Goal: Information Seeking & Learning: Learn about a topic

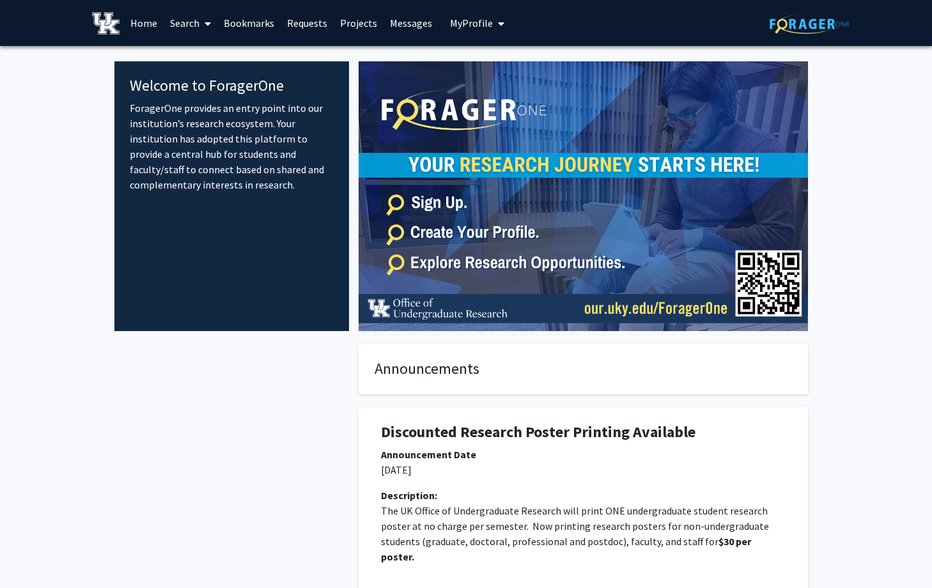
click at [348, 22] on link "Projects" at bounding box center [359, 23] width 50 height 45
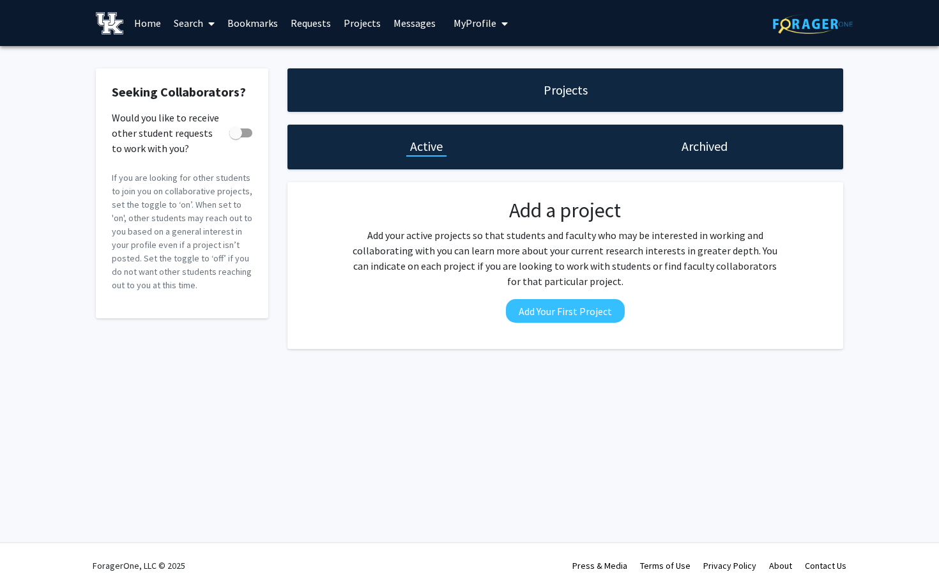
click at [402, 20] on link "Messages" at bounding box center [414, 23] width 55 height 45
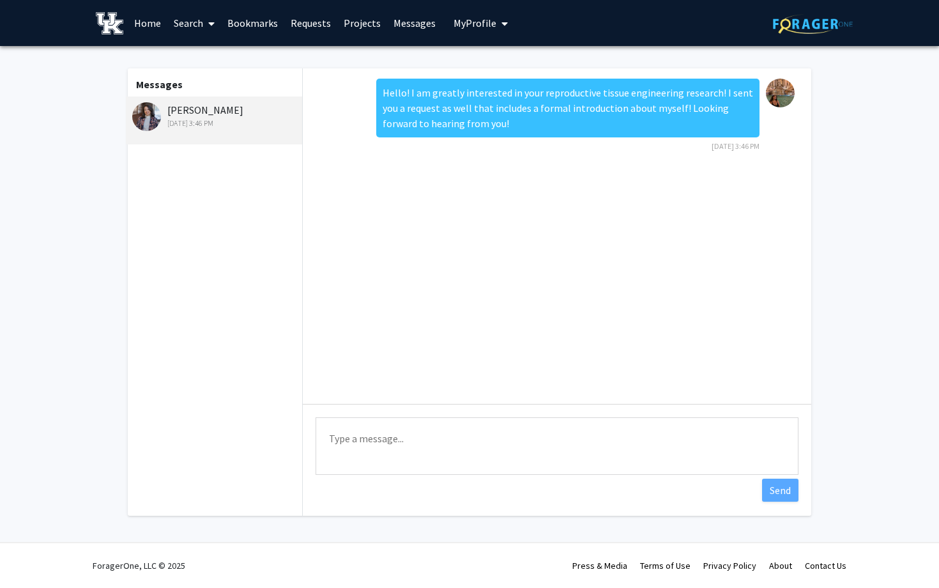
click at [481, 31] on button "My Profile" at bounding box center [481, 23] width 62 height 46
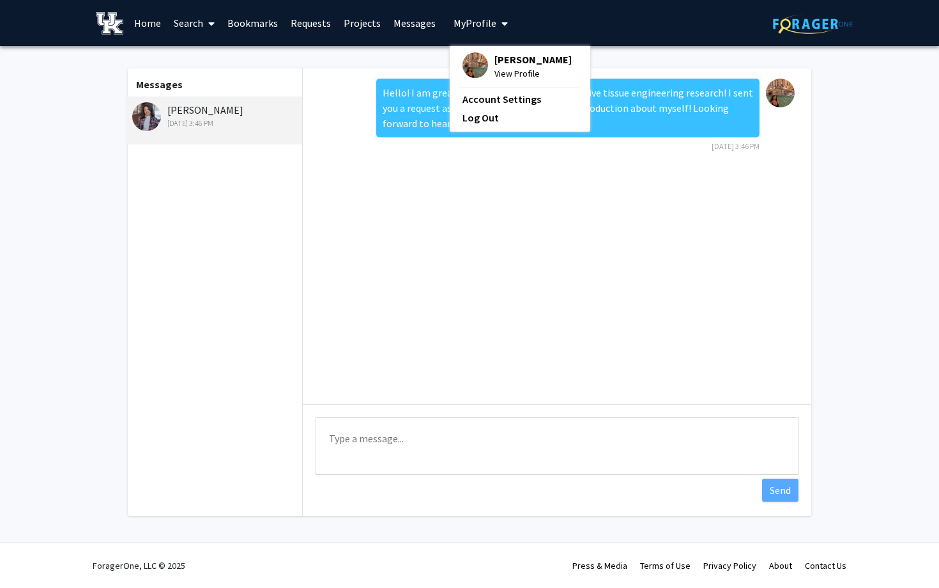
click at [151, 19] on link "Home" at bounding box center [148, 23] width 40 height 45
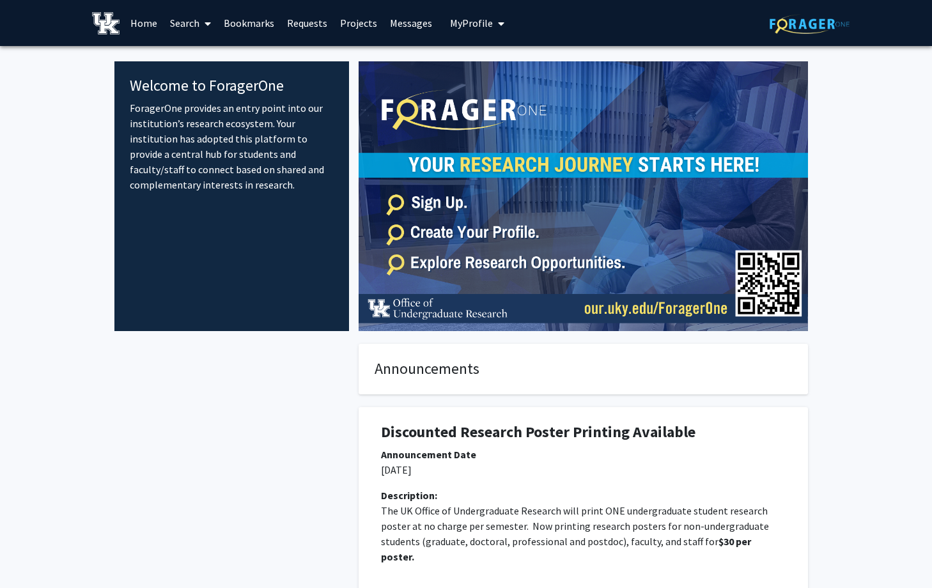
click at [187, 18] on link "Search" at bounding box center [191, 23] width 54 height 45
click at [202, 53] on span "Faculty/Staff" at bounding box center [211, 59] width 94 height 26
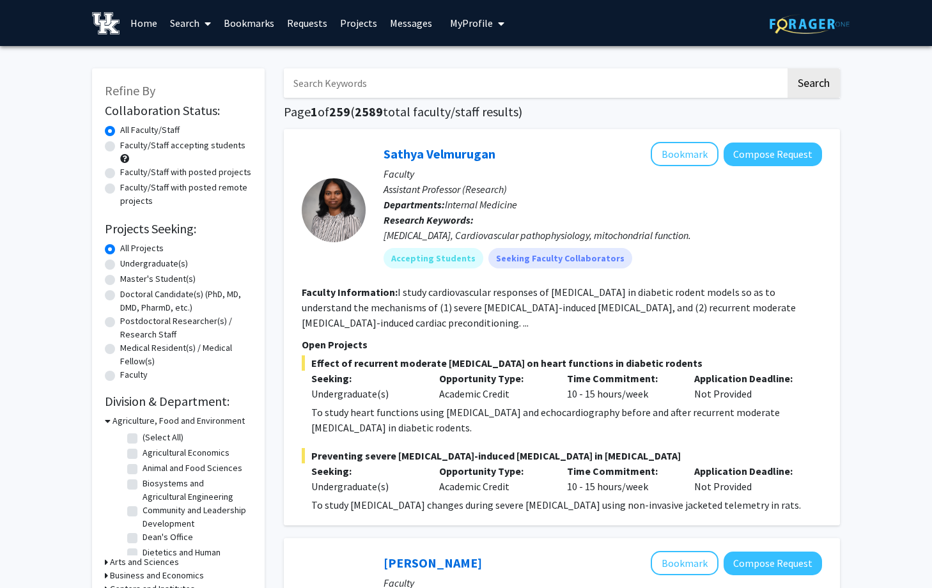
click at [142, 259] on label "Undergraduate(s)" at bounding box center [154, 263] width 68 height 13
click at [128, 259] on input "Undergraduate(s)" at bounding box center [124, 261] width 8 height 8
radio input "true"
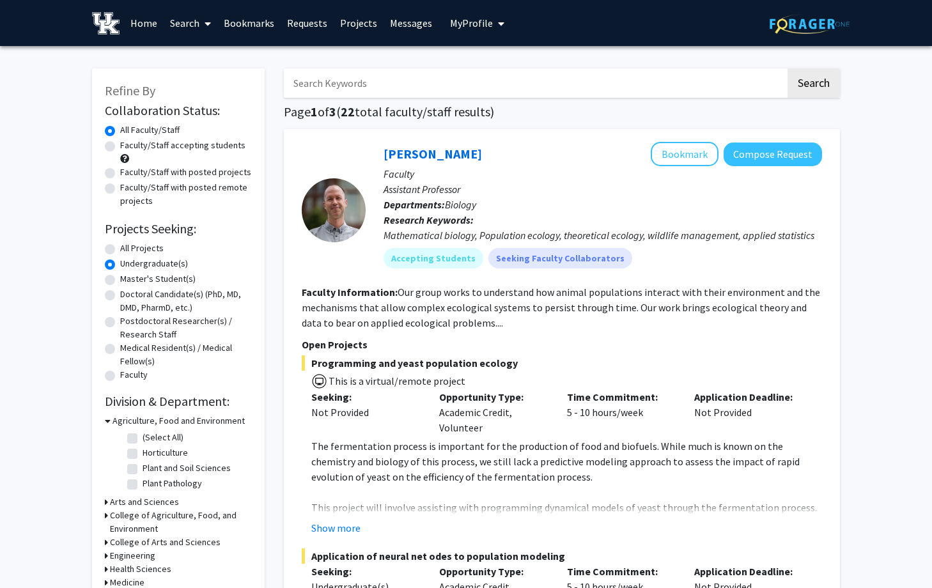
click at [191, 145] on label "Faculty/Staff accepting students" at bounding box center [182, 145] width 125 height 13
click at [128, 145] on input "Faculty/Staff accepting students" at bounding box center [124, 143] width 8 height 8
radio input "true"
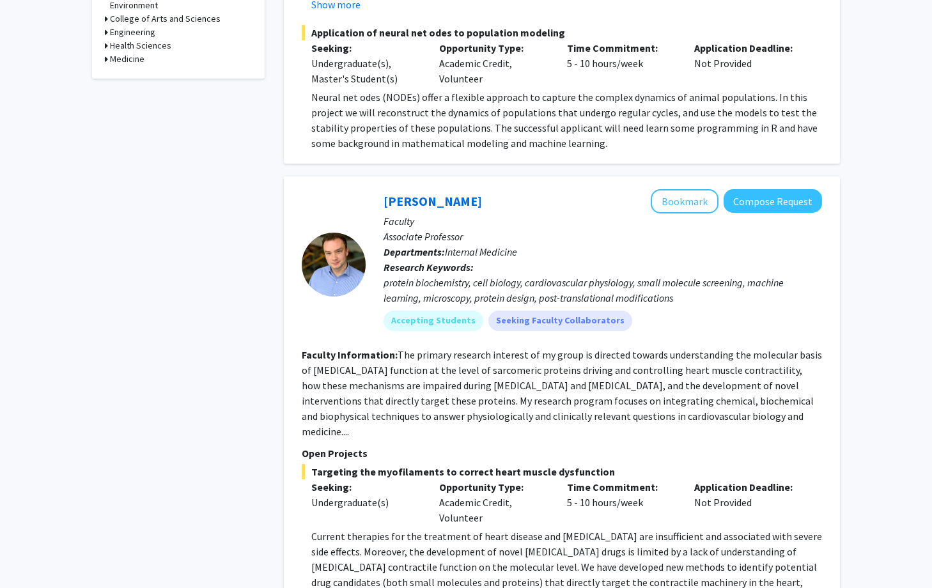
scroll to position [526, 0]
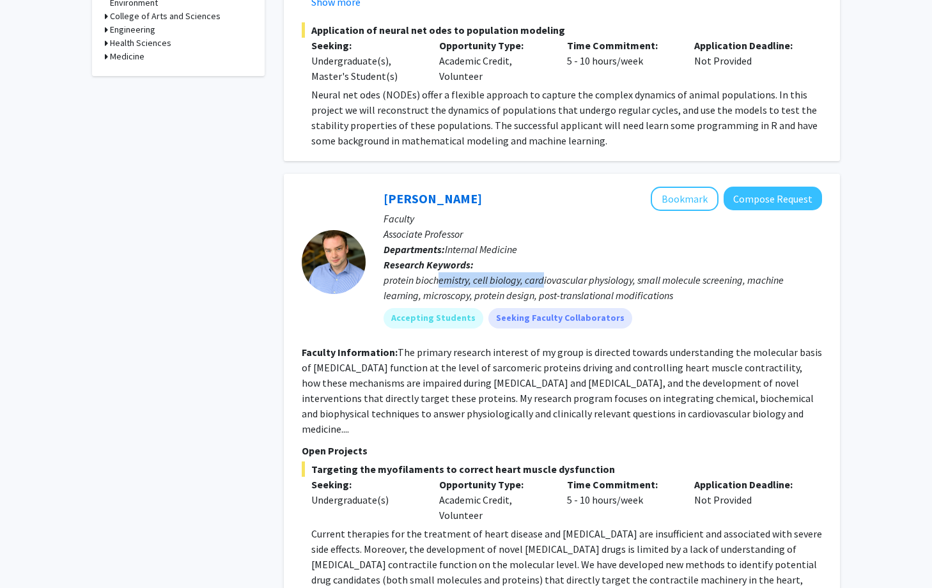
drag, startPoint x: 438, startPoint y: 281, endPoint x: 547, endPoint y: 281, distance: 109.3
click at [547, 281] on div "protein biochemistry, cell biology, cardiovascular physiology, small molecule s…" at bounding box center [602, 287] width 438 height 31
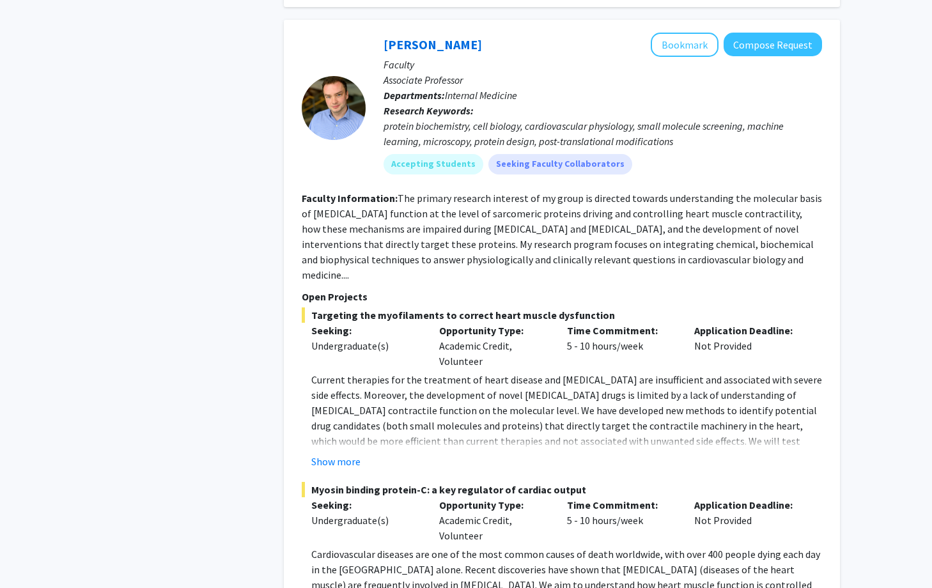
scroll to position [734, 0]
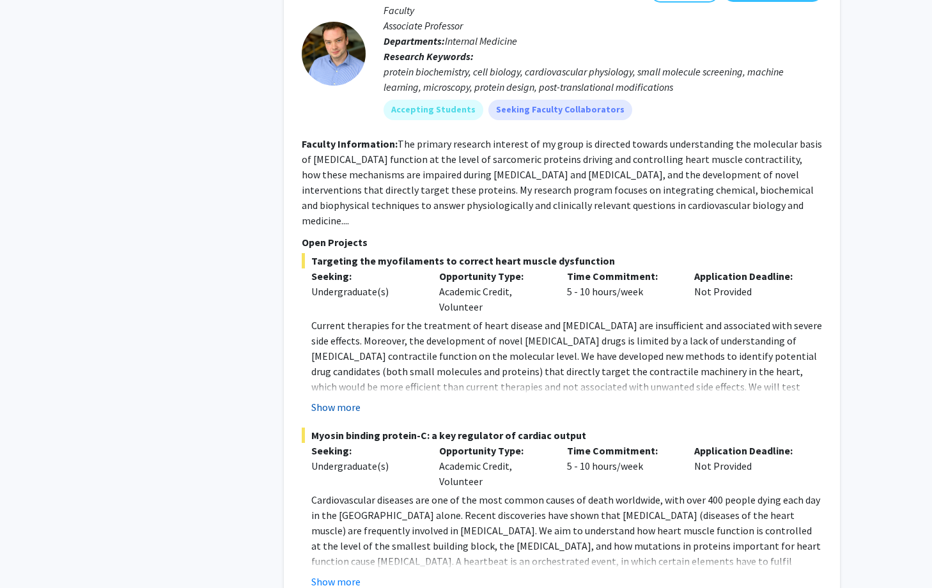
click at [334, 399] on button "Show more" at bounding box center [335, 406] width 49 height 15
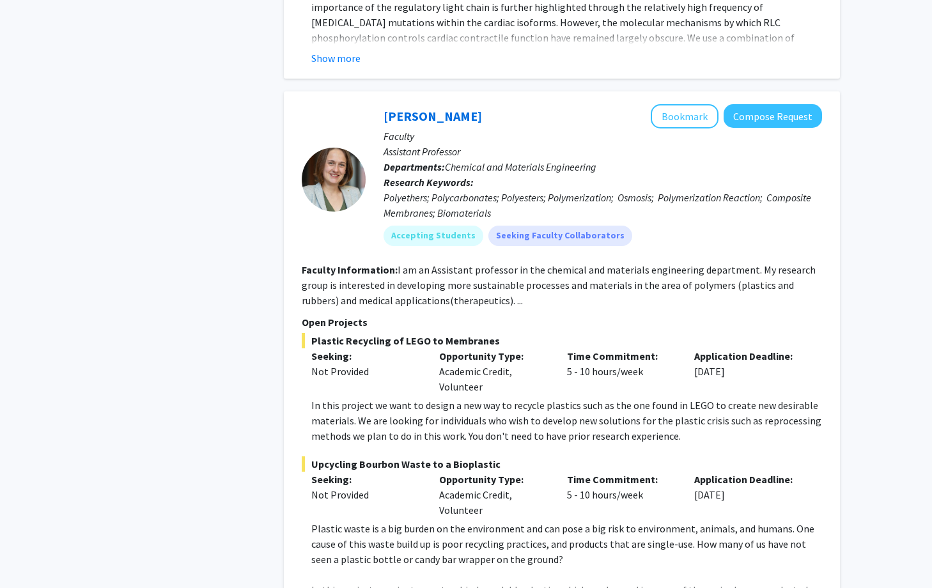
scroll to position [1489, 0]
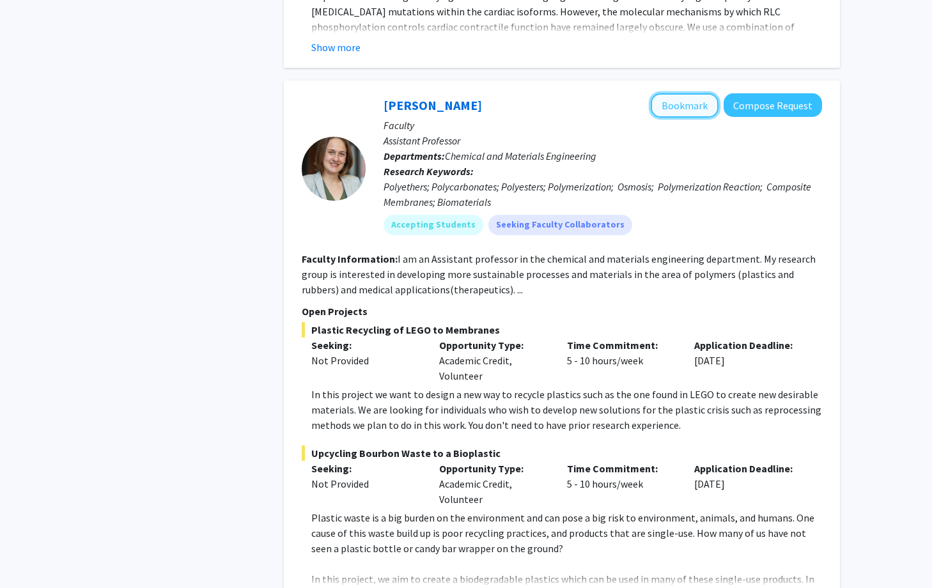
click at [677, 100] on button "Bookmark" at bounding box center [685, 105] width 68 height 24
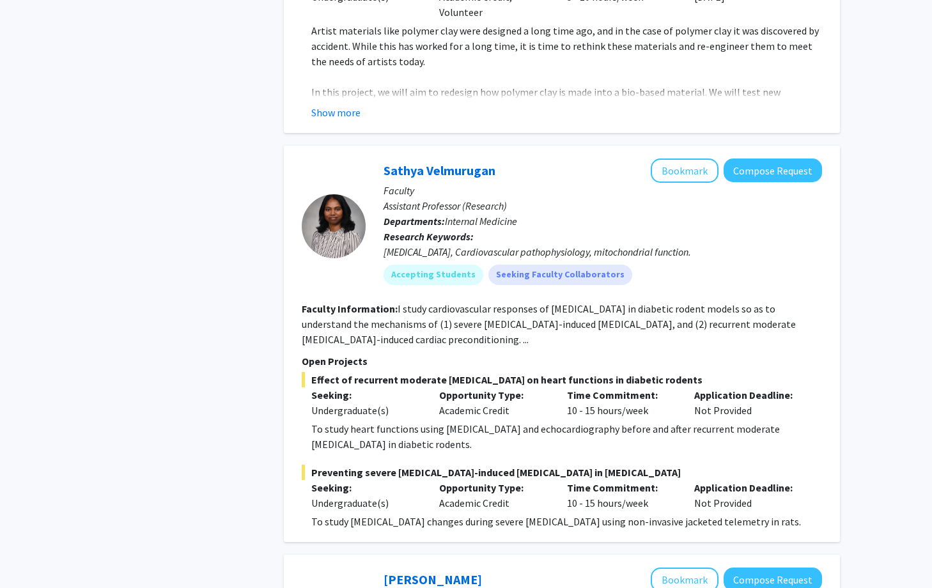
scroll to position [2205, 0]
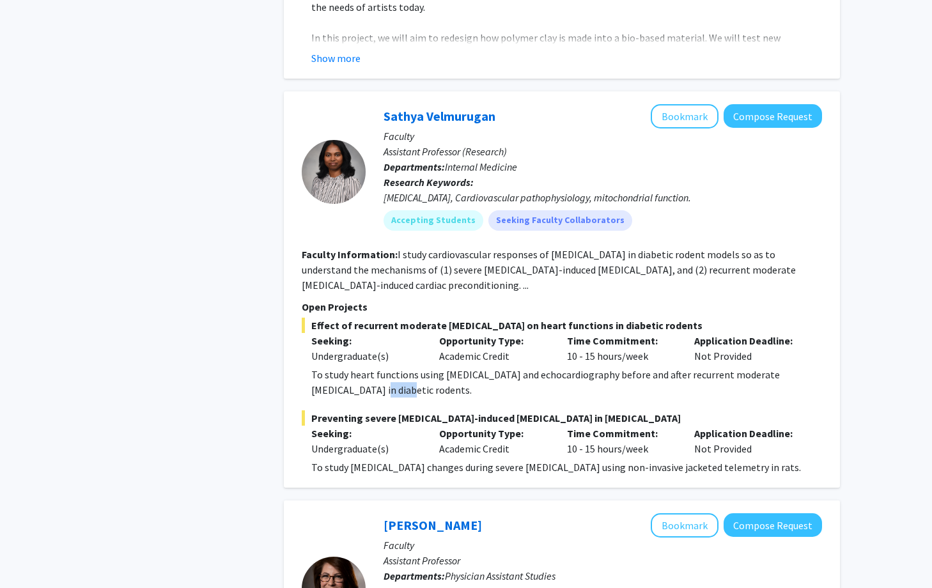
drag, startPoint x: 366, startPoint y: 379, endPoint x: 320, endPoint y: 368, distance: 46.7
click at [320, 368] on p "To study heart functions using [MEDICAL_DATA] and echocardiography before and a…" at bounding box center [566, 382] width 511 height 31
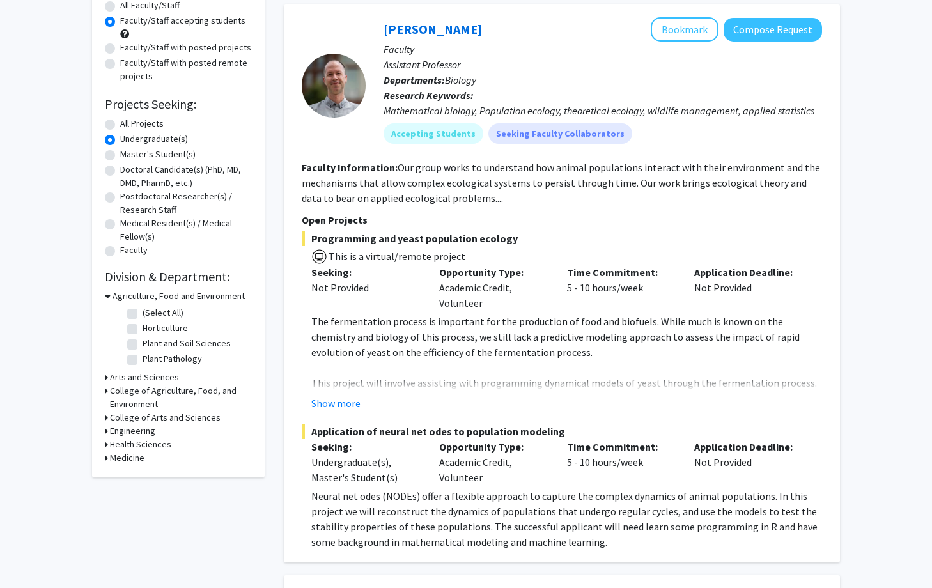
scroll to position [127, 0]
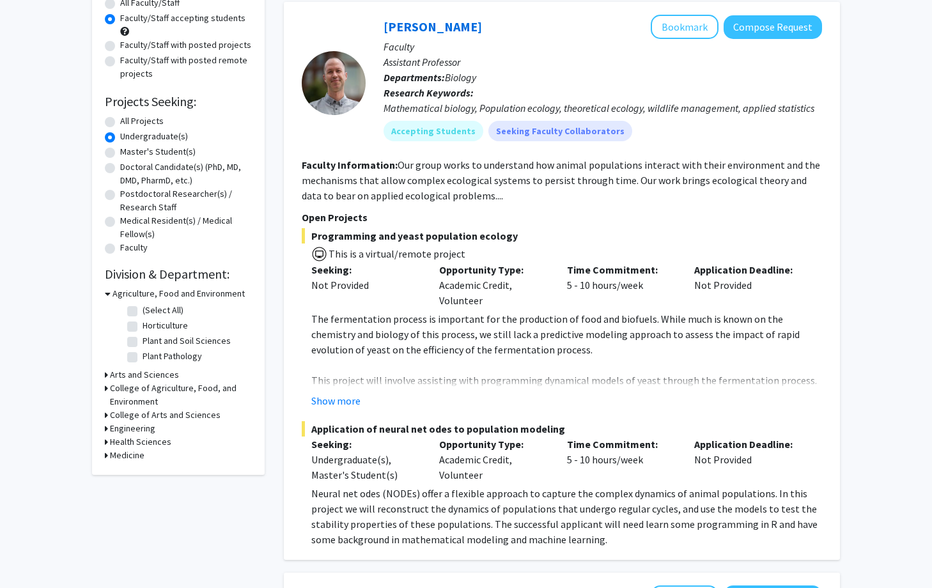
click at [130, 456] on h3 "Medicine" at bounding box center [127, 455] width 35 height 13
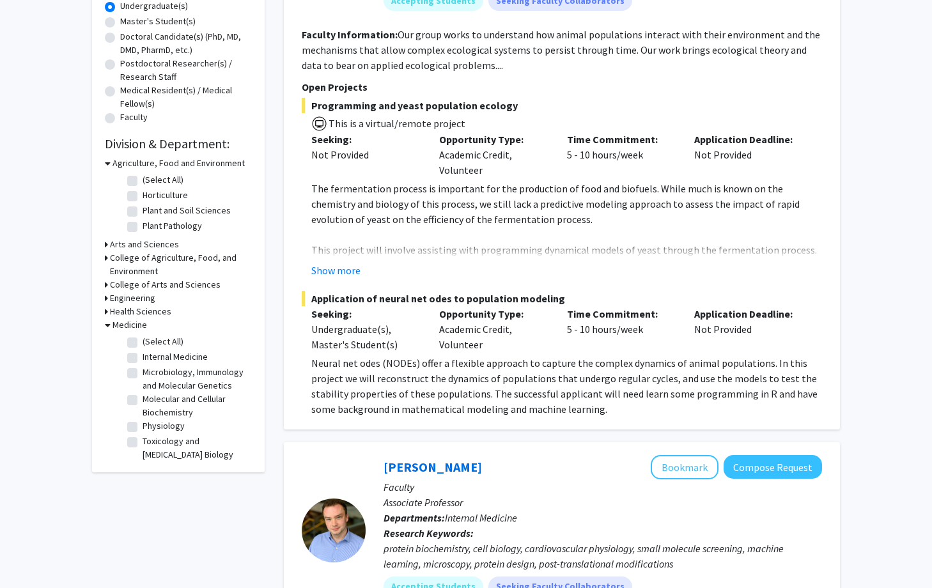
scroll to position [261, 0]
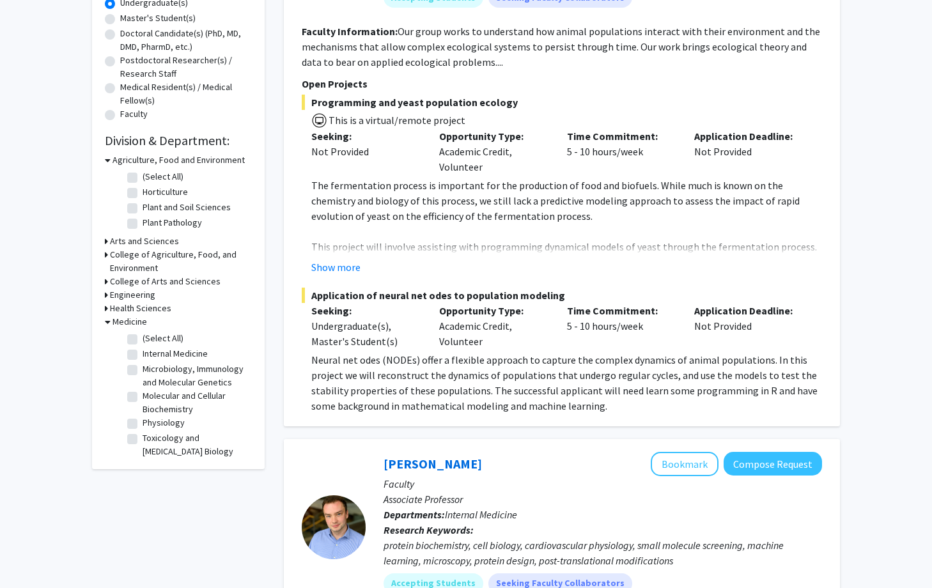
click at [143, 421] on label "Physiology" at bounding box center [164, 422] width 42 height 13
click at [143, 421] on input "Physiology" at bounding box center [147, 420] width 8 height 8
checkbox input "true"
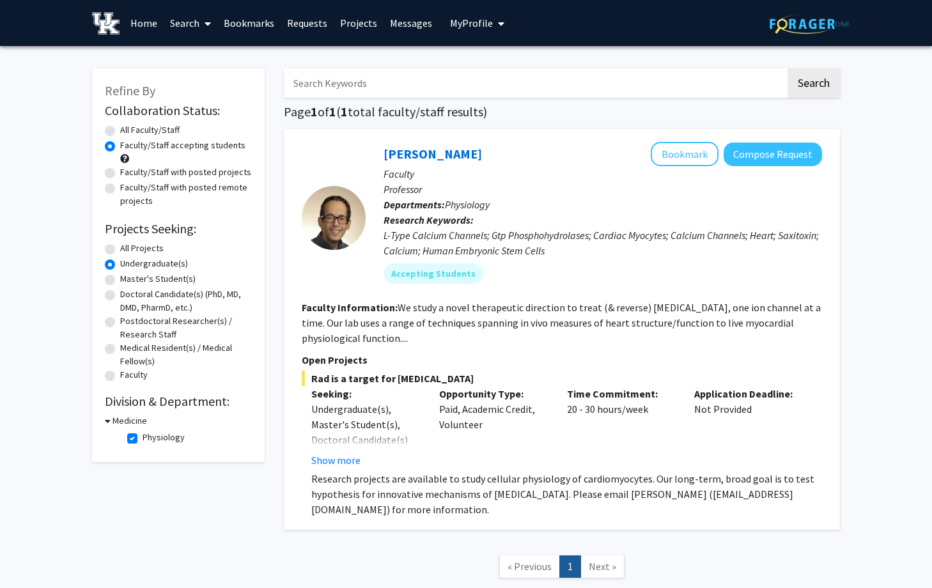
click at [143, 439] on label "Physiology" at bounding box center [164, 437] width 42 height 13
click at [143, 439] on input "Physiology" at bounding box center [147, 435] width 8 height 8
checkbox input "false"
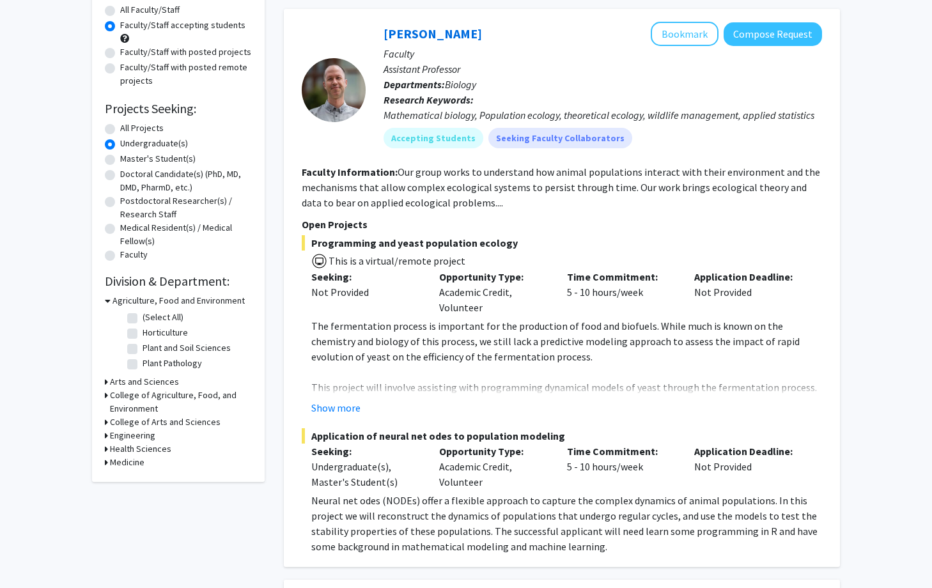
scroll to position [127, 0]
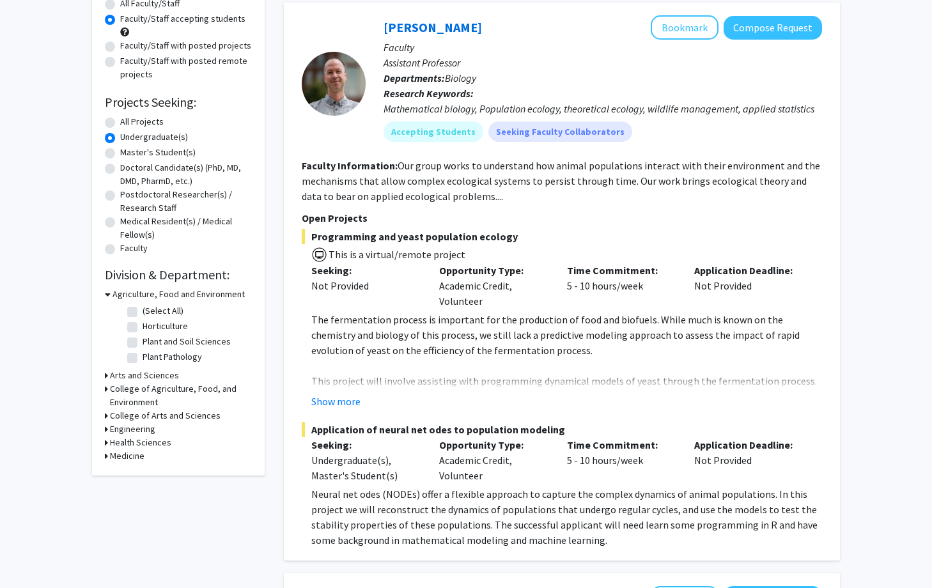
click at [121, 444] on h3 "Health Sciences" at bounding box center [140, 442] width 61 height 13
click at [121, 444] on h3 "Health Sciences" at bounding box center [142, 442] width 61 height 13
click at [136, 417] on h3 "College of Arts and Sciences" at bounding box center [165, 415] width 111 height 13
click at [139, 437] on fg-checkbox "Biology Biology" at bounding box center [187, 433] width 121 height 15
click at [143, 435] on label "Biology" at bounding box center [157, 432] width 29 height 13
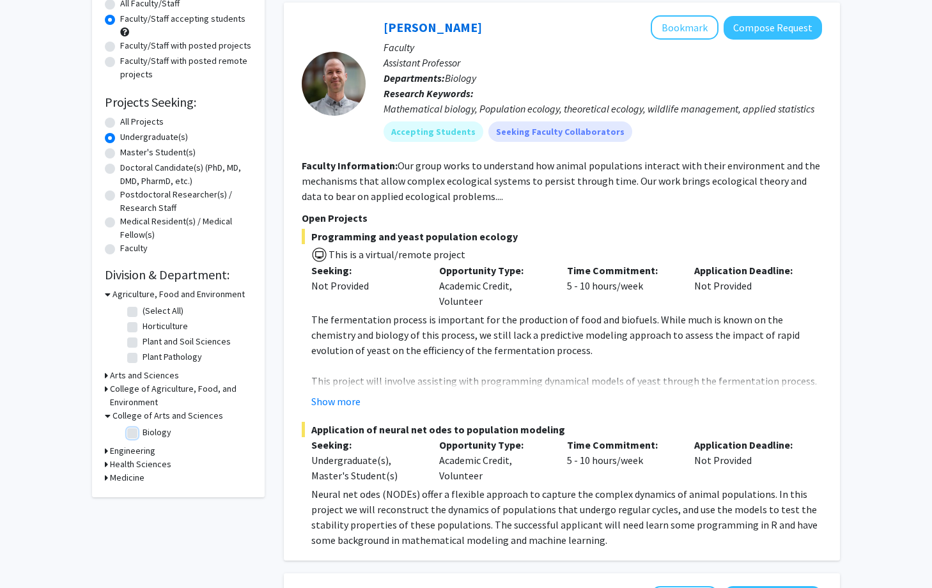
click at [143, 434] on input "Biology" at bounding box center [147, 430] width 8 height 8
checkbox input "true"
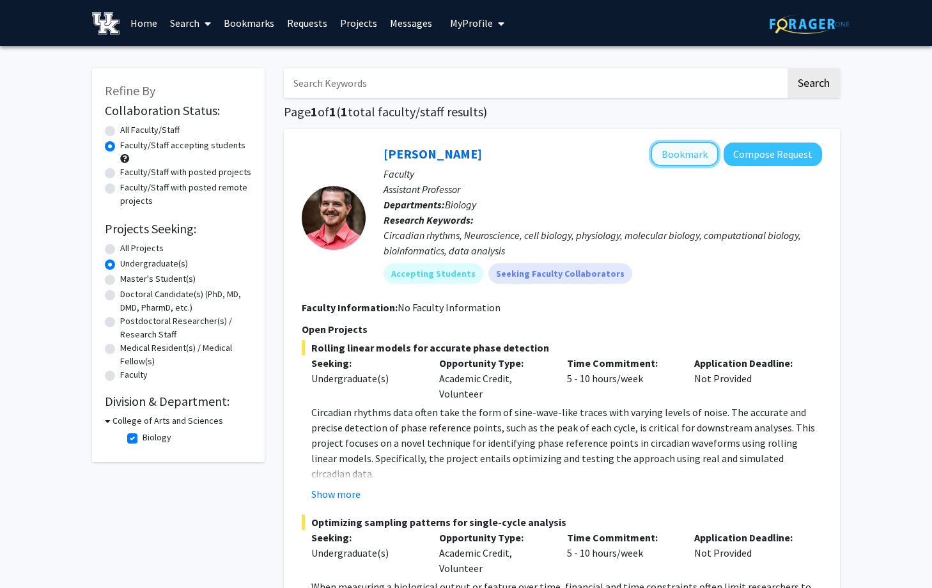
click at [686, 160] on button "Bookmark" at bounding box center [685, 154] width 68 height 24
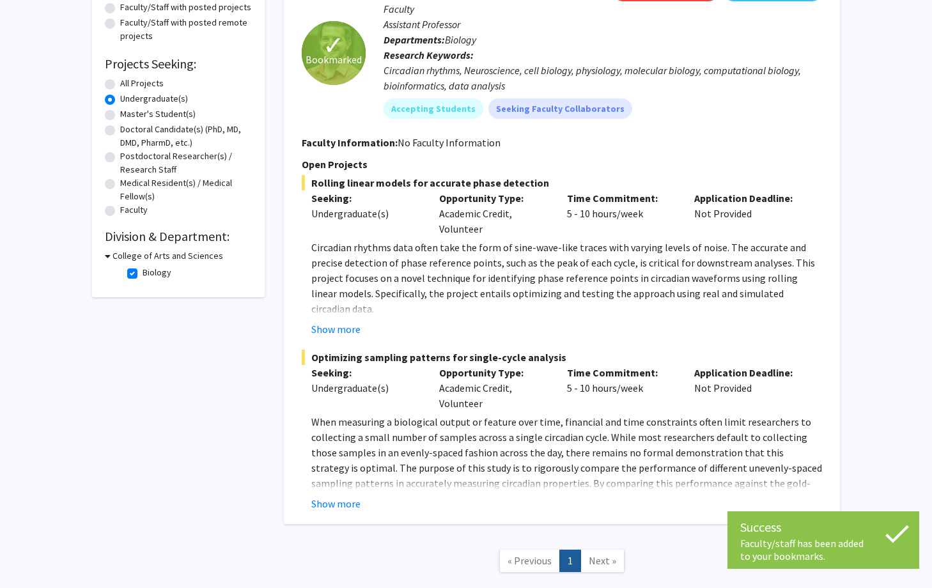
scroll to position [166, 0]
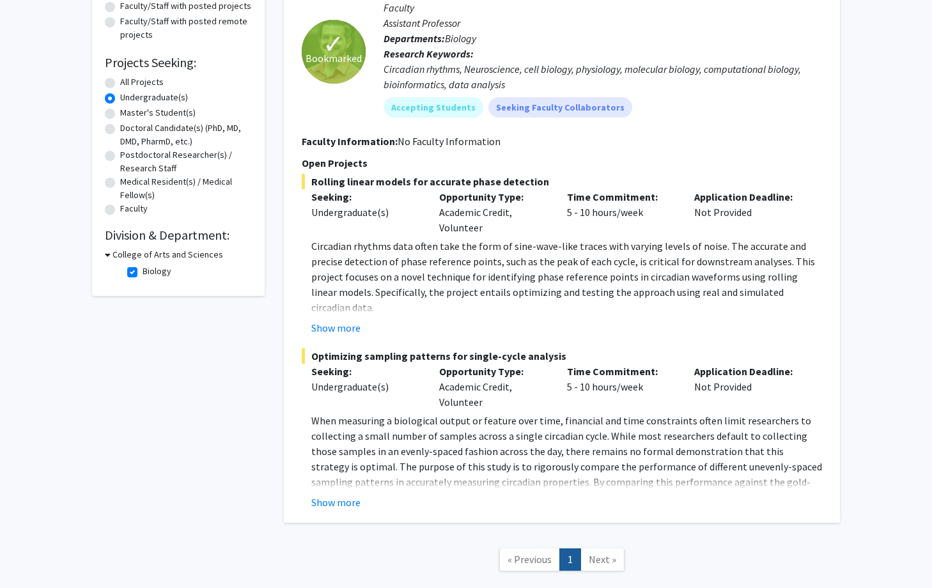
click at [143, 270] on label "Biology" at bounding box center [157, 271] width 29 height 13
click at [143, 270] on input "Biology" at bounding box center [147, 269] width 8 height 8
checkbox input "false"
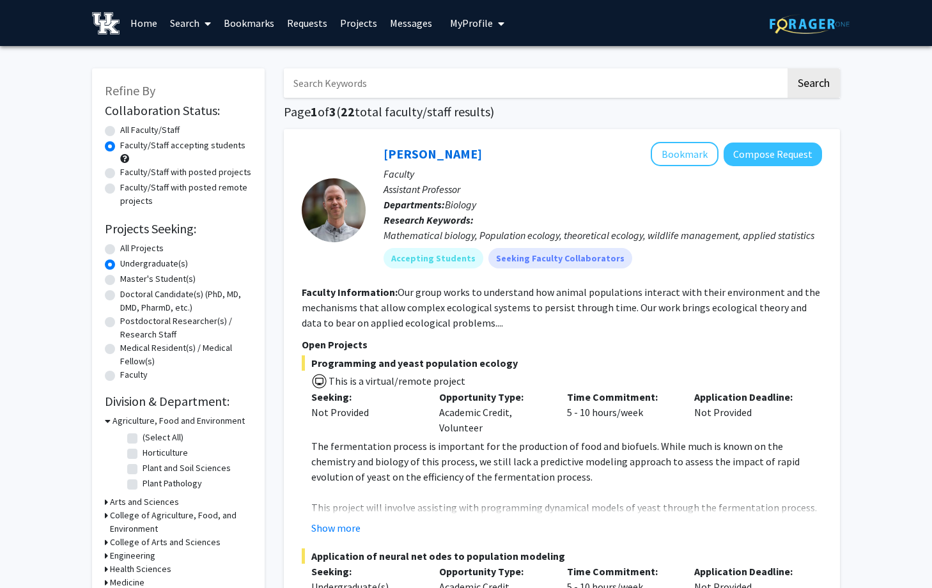
click at [116, 419] on h3 "Agriculture, Food and Environment" at bounding box center [178, 420] width 132 height 13
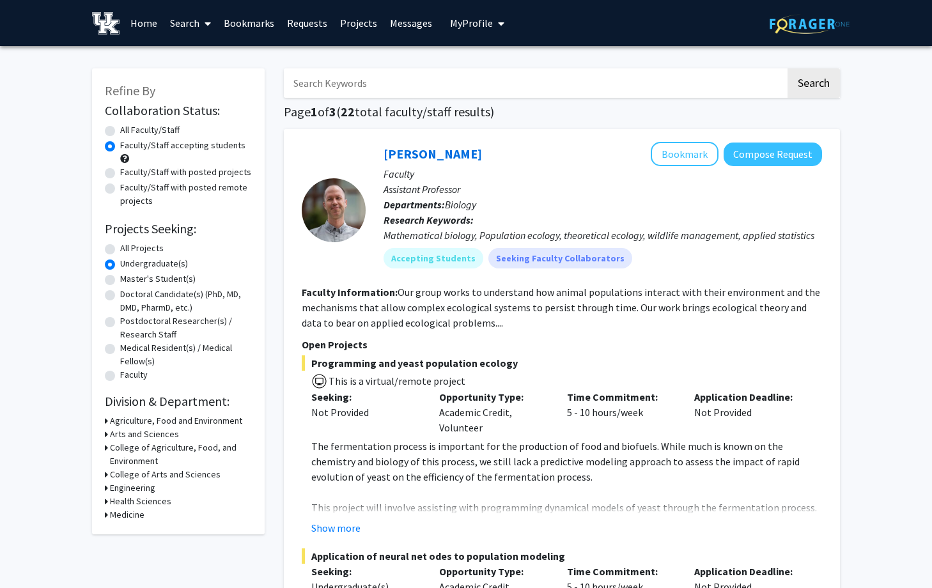
click at [116, 438] on h3 "Arts and Sciences" at bounding box center [144, 434] width 69 height 13
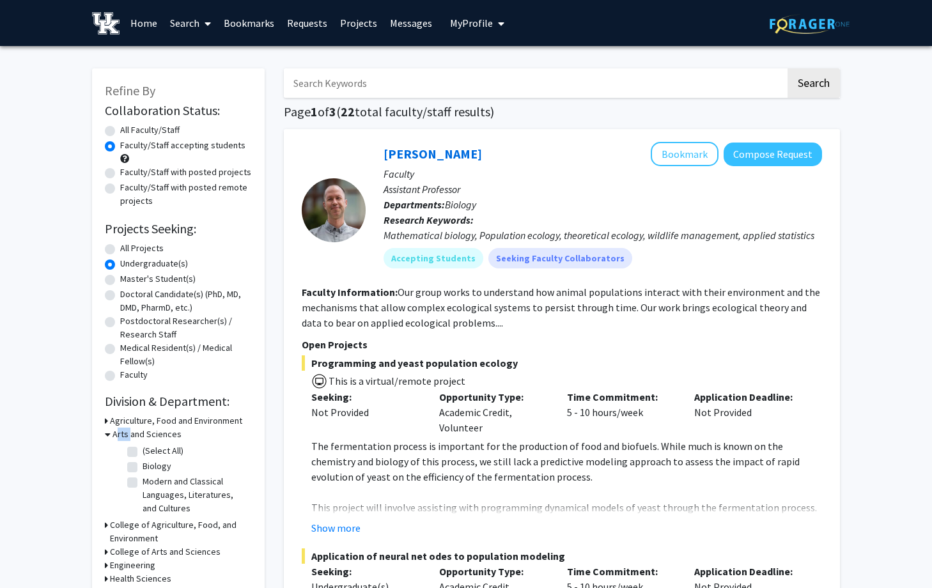
click at [116, 438] on h3 "Arts and Sciences" at bounding box center [146, 434] width 69 height 13
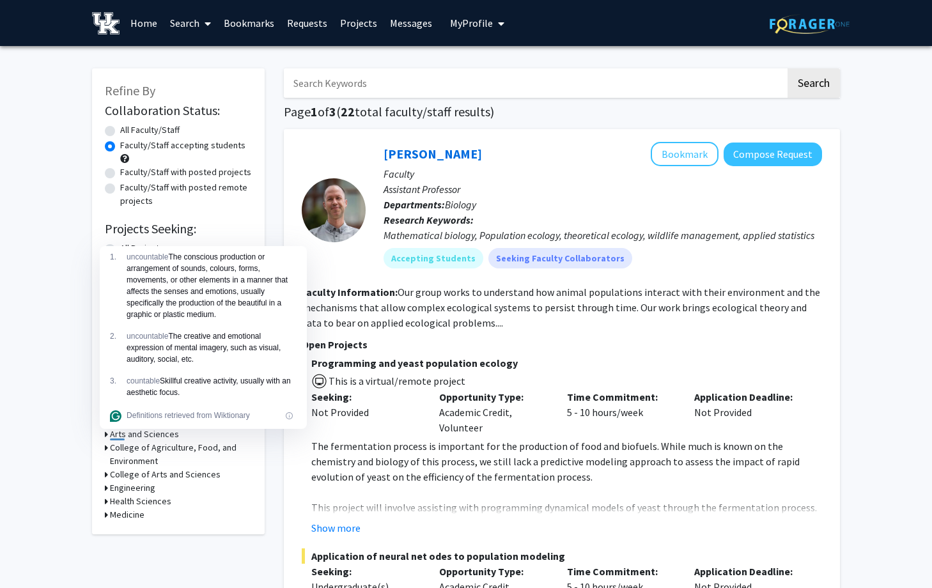
click at [112, 435] on h3 "Arts and Sciences" at bounding box center [144, 434] width 69 height 13
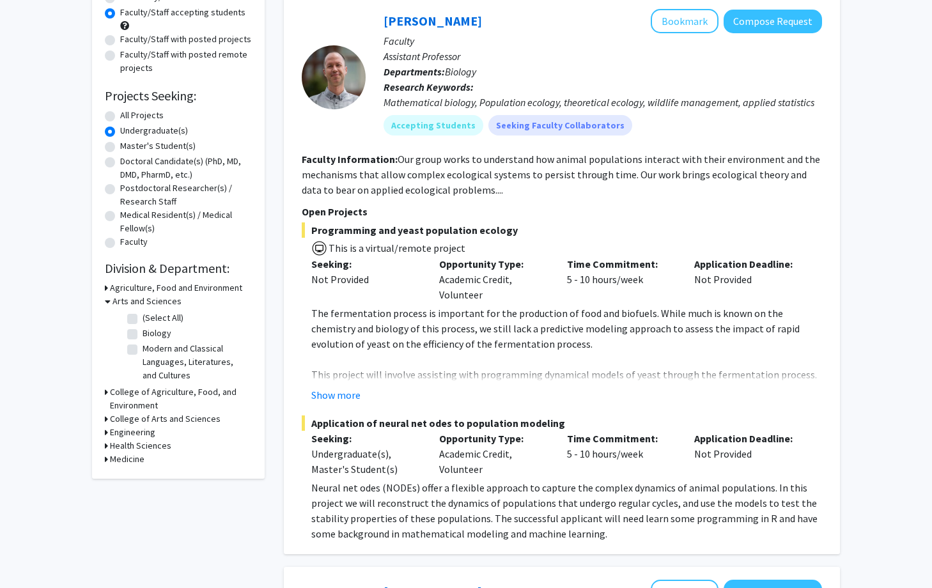
scroll to position [135, 0]
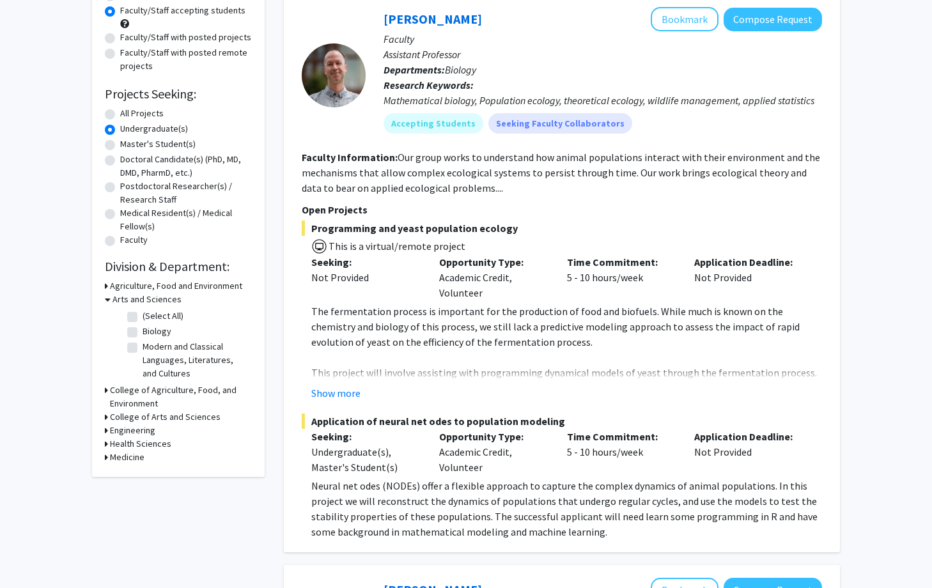
click at [129, 394] on h3 "College of Agriculture, Food, and Environment" at bounding box center [181, 396] width 142 height 27
click at [129, 394] on h3 "College of Agriculture, Food, and Environment" at bounding box center [181, 396] width 139 height 27
click at [129, 419] on h3 "College of Arts and Sciences" at bounding box center [165, 416] width 111 height 13
click at [129, 419] on h3 "College of Arts and Sciences" at bounding box center [167, 416] width 111 height 13
click at [148, 334] on label "Biology" at bounding box center [157, 331] width 29 height 13
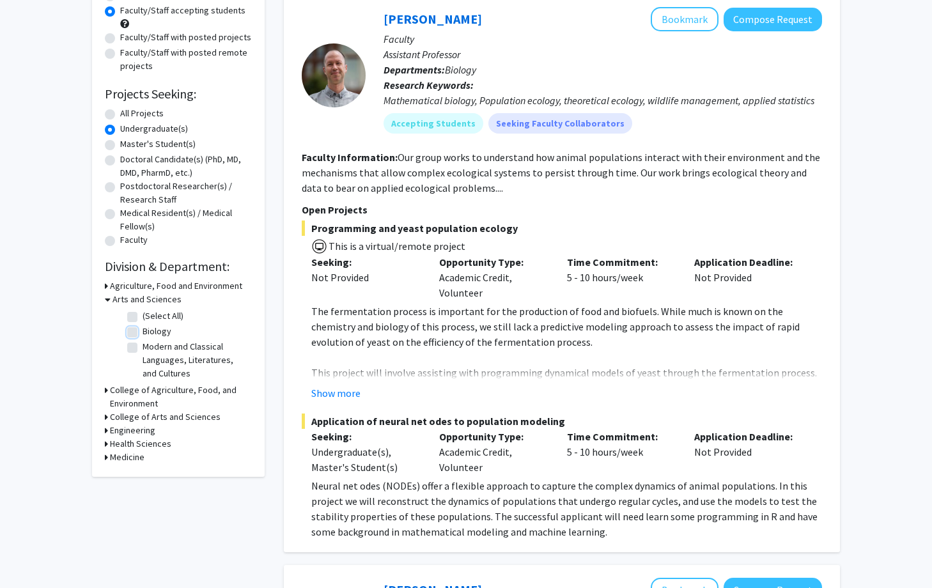
click at [148, 333] on input "Biology" at bounding box center [147, 329] width 8 height 8
checkbox input "true"
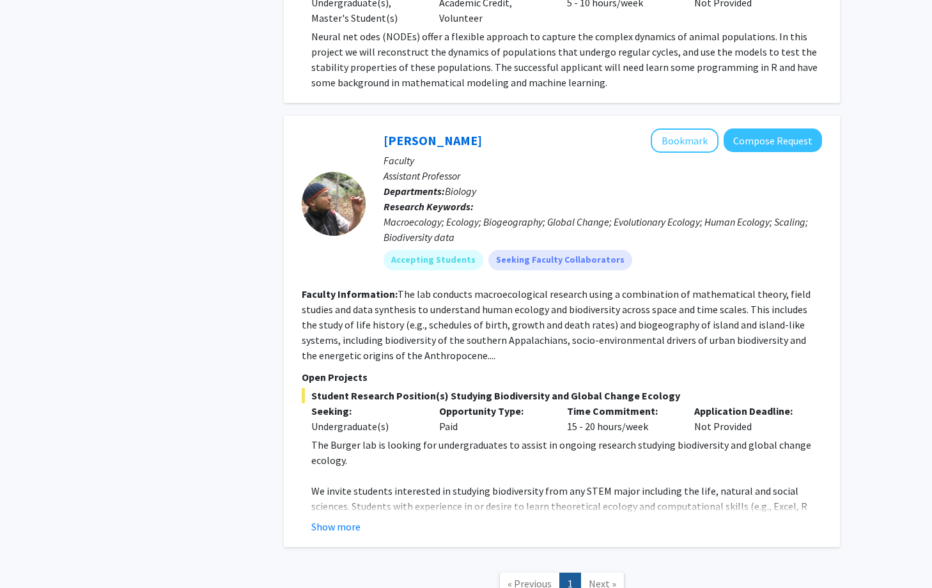
scroll to position [585, 0]
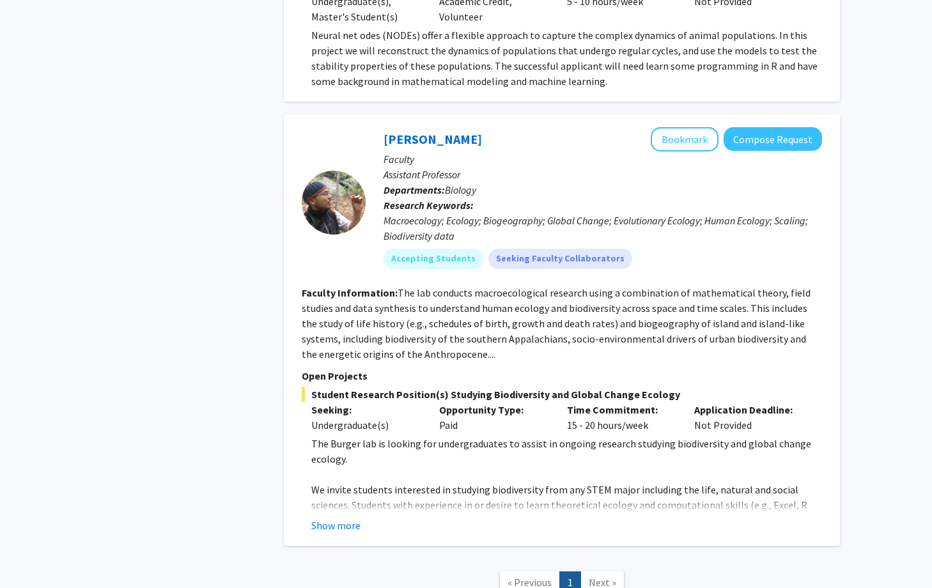
click at [362, 529] on div "Show more" at bounding box center [566, 525] width 511 height 15
click at [360, 523] on div "Show more" at bounding box center [566, 525] width 511 height 15
click at [344, 523] on button "Show more" at bounding box center [335, 525] width 49 height 15
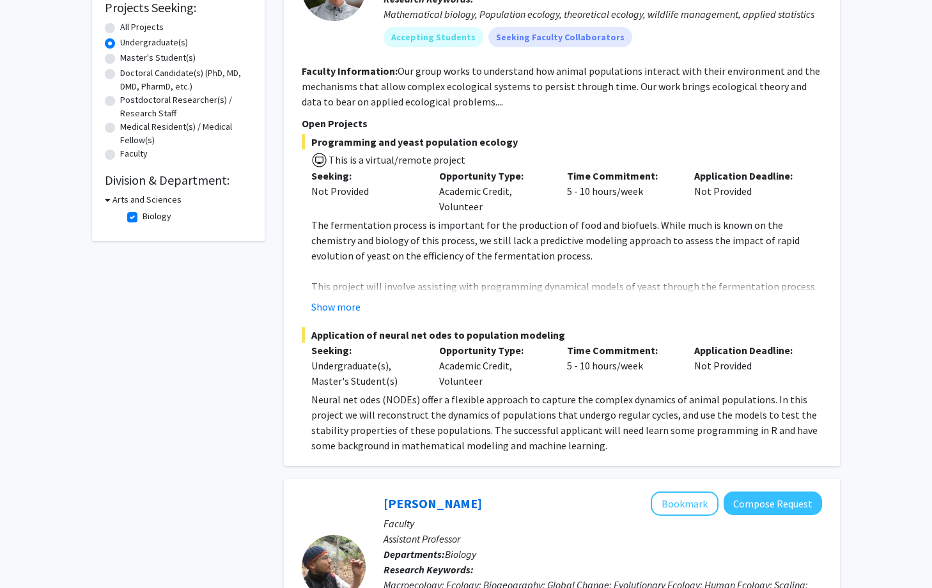
scroll to position [222, 0]
click at [137, 212] on fg-checkbox "Biology Biology" at bounding box center [187, 216] width 121 height 15
click at [143, 216] on label "Biology" at bounding box center [157, 215] width 29 height 13
click at [143, 216] on input "Biology" at bounding box center [147, 213] width 8 height 8
checkbox input "false"
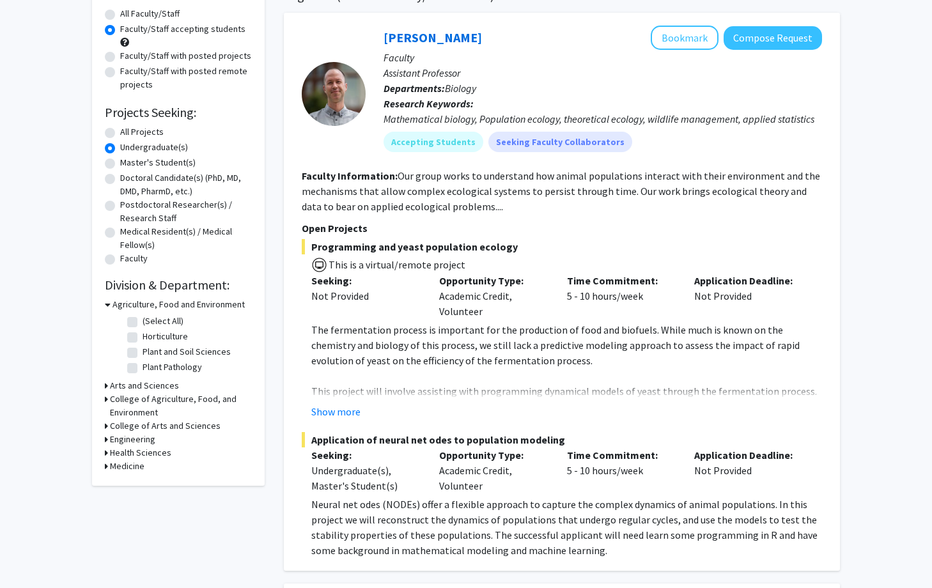
scroll to position [119, 0]
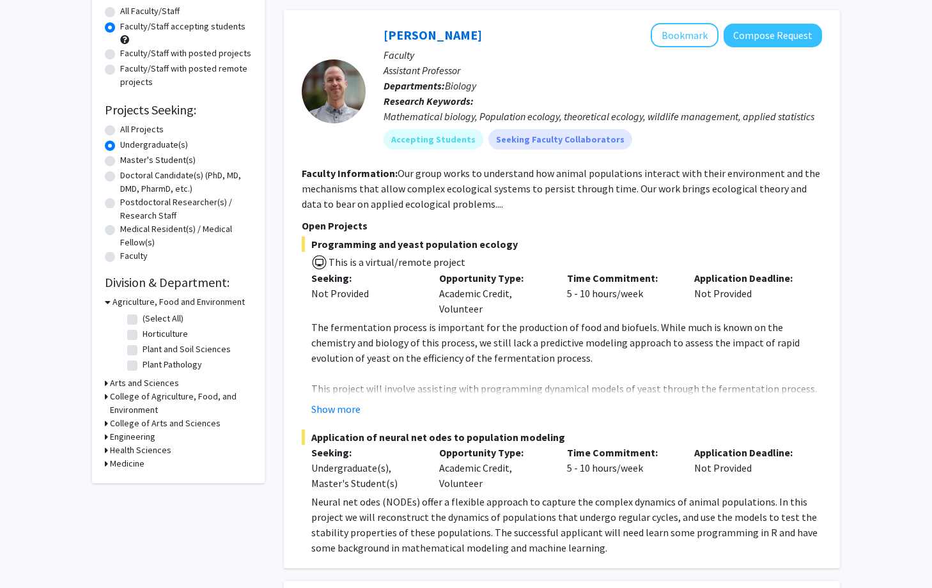
click at [115, 447] on h3 "Health Sciences" at bounding box center [140, 450] width 61 height 13
click at [143, 468] on label "Physician Assistant Studies" at bounding box center [195, 466] width 105 height 13
click at [143, 468] on input "Physician Assistant Studies" at bounding box center [147, 464] width 8 height 8
checkbox input "true"
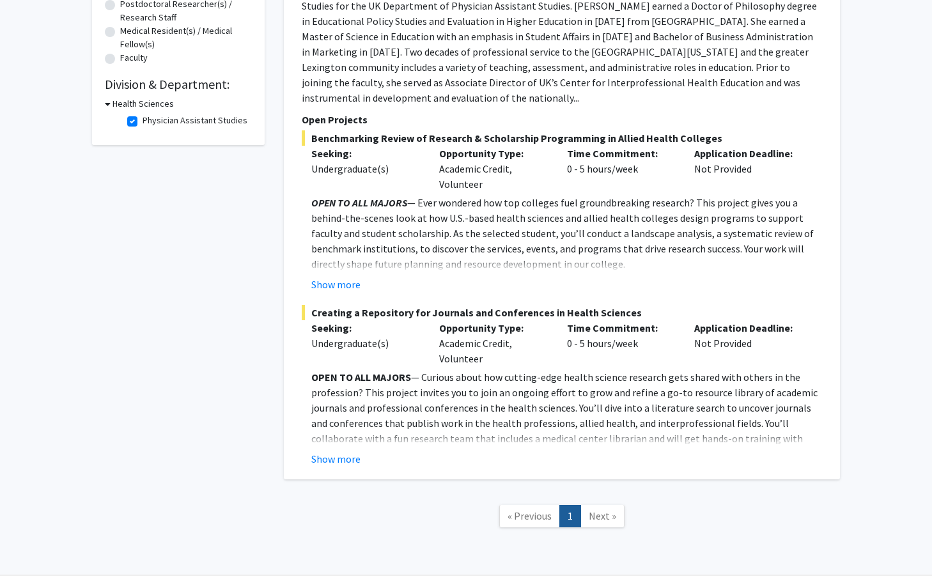
scroll to position [332, 0]
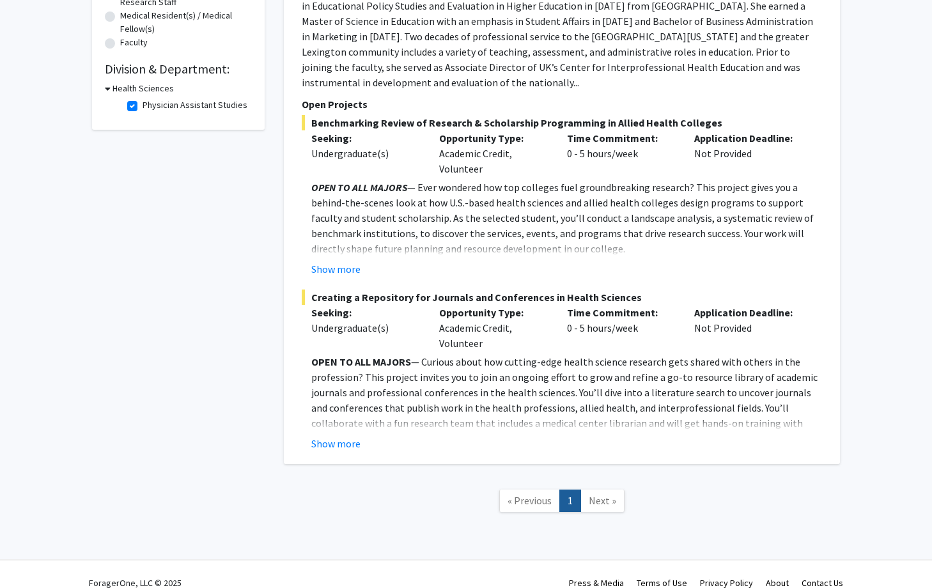
click at [143, 105] on label "Physician Assistant Studies" at bounding box center [195, 104] width 105 height 13
click at [143, 105] on input "Physician Assistant Studies" at bounding box center [147, 102] width 8 height 8
checkbox input "false"
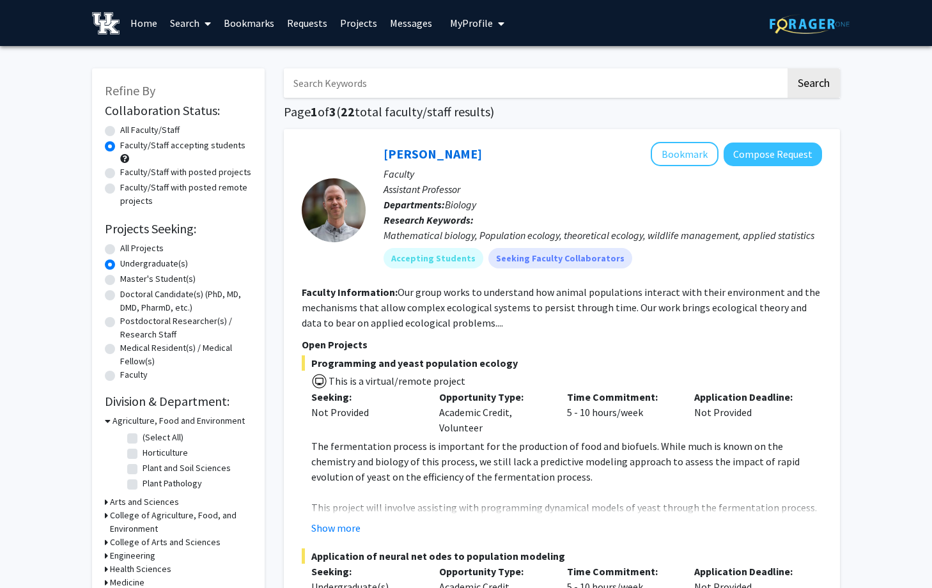
click at [112, 421] on h3 "Agriculture, Food and Environment" at bounding box center [178, 420] width 132 height 13
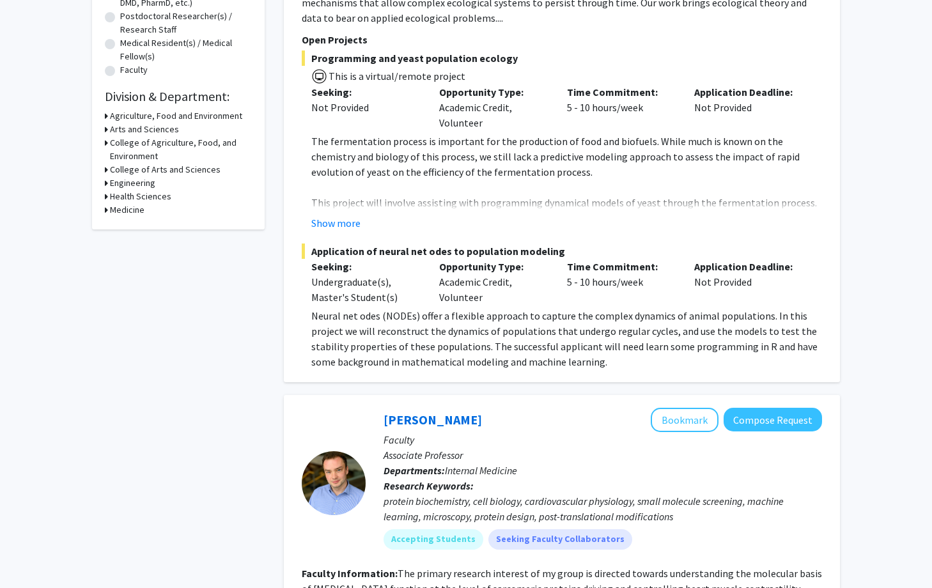
scroll to position [180, 0]
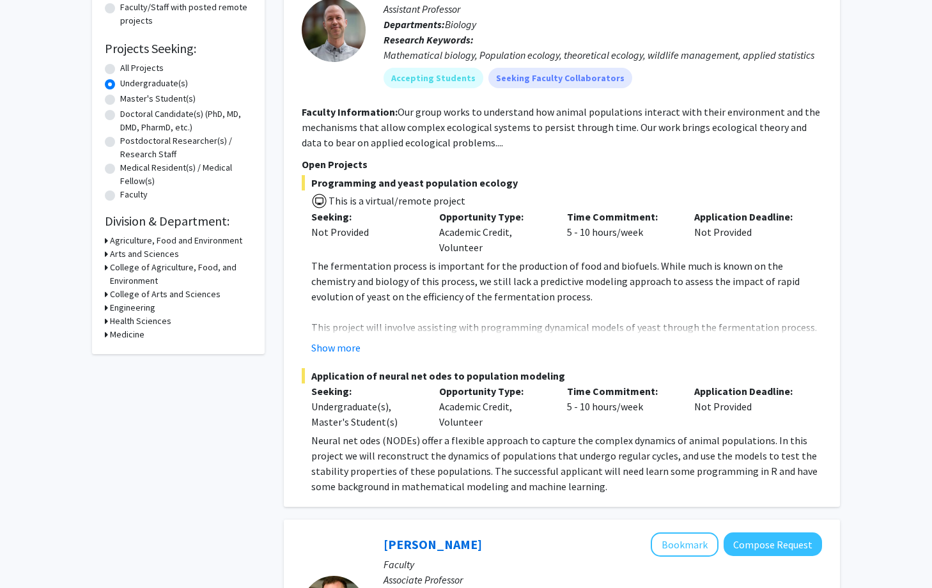
click at [105, 335] on icon at bounding box center [106, 334] width 3 height 13
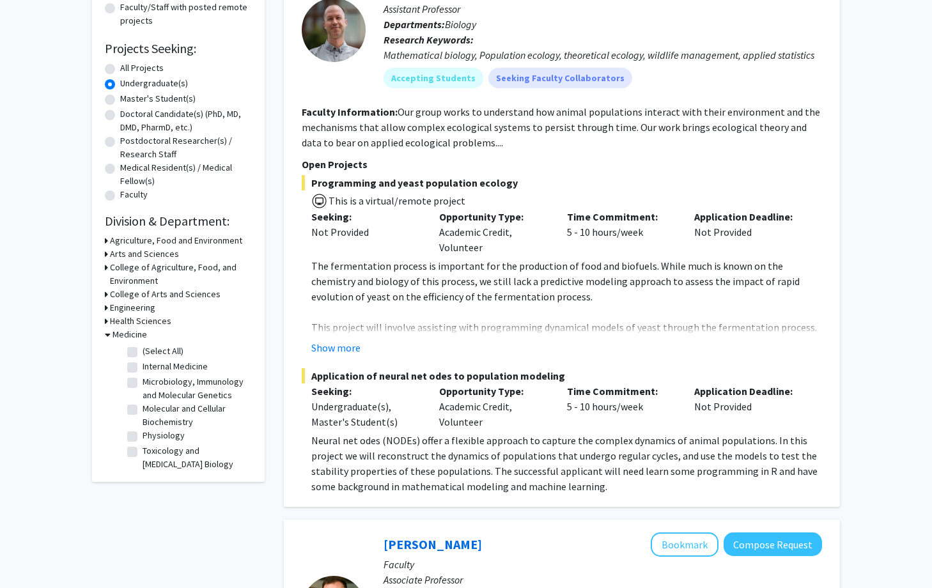
click at [143, 350] on label "(Select All)" at bounding box center [163, 350] width 41 height 13
click at [143, 350] on input "(Select All)" at bounding box center [147, 348] width 8 height 8
checkbox input "true"
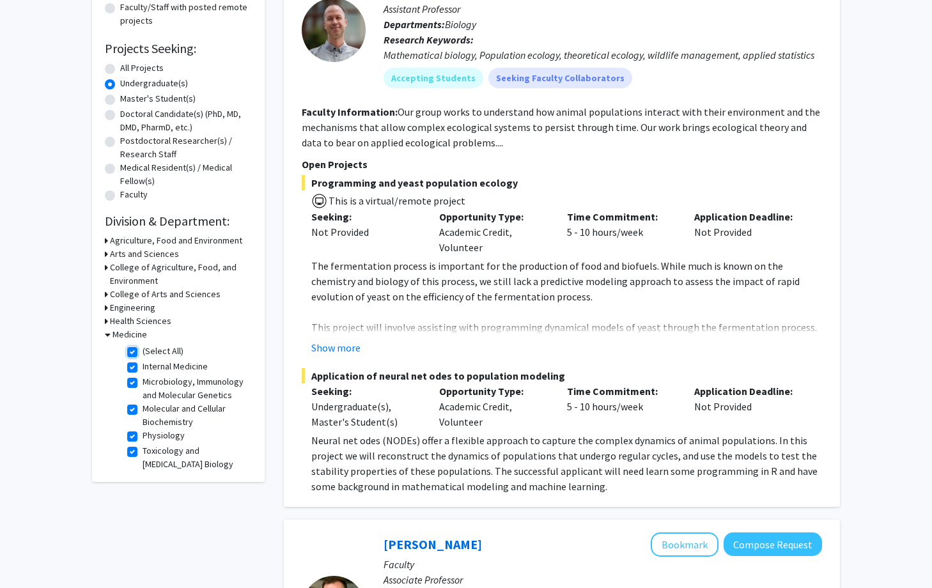
checkbox input "true"
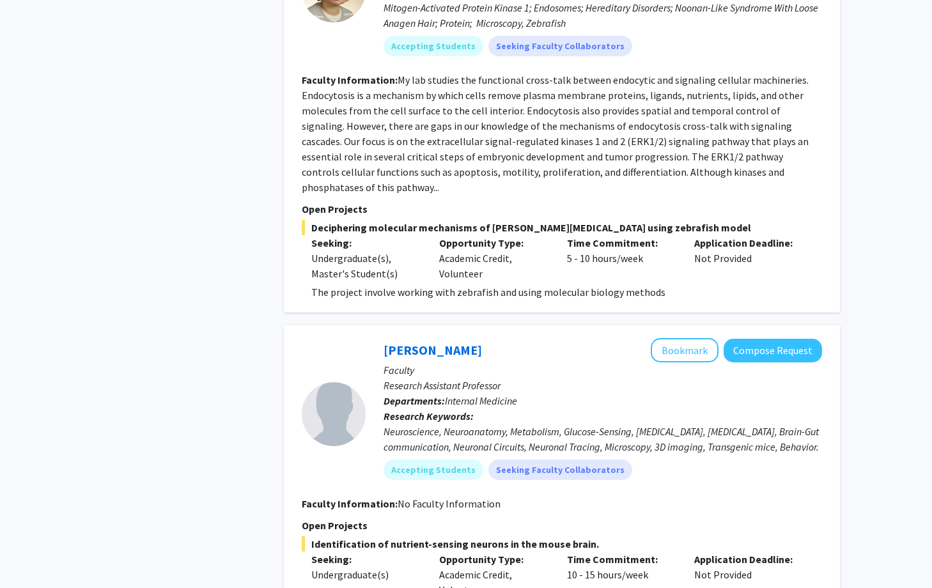
scroll to position [498, 0]
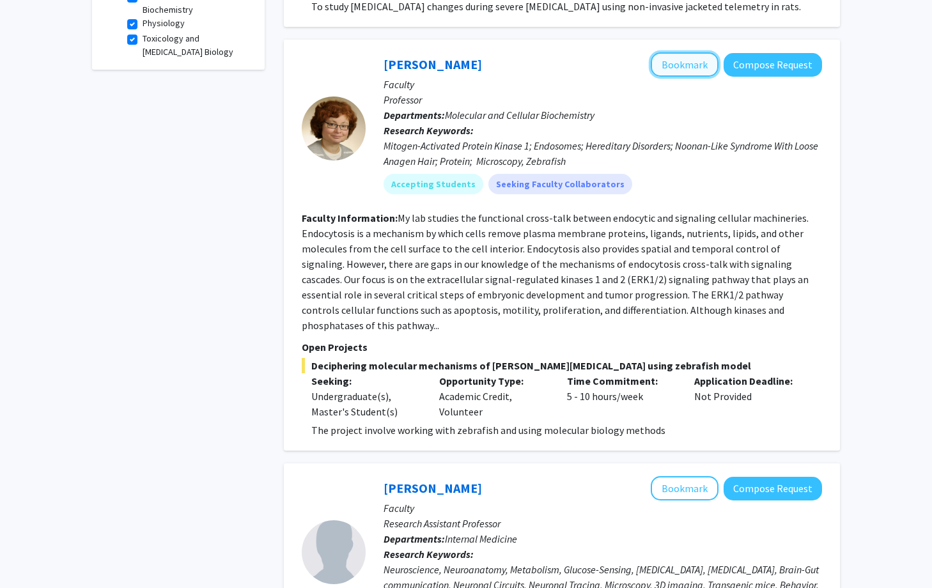
click at [691, 62] on button "Bookmark" at bounding box center [685, 64] width 68 height 24
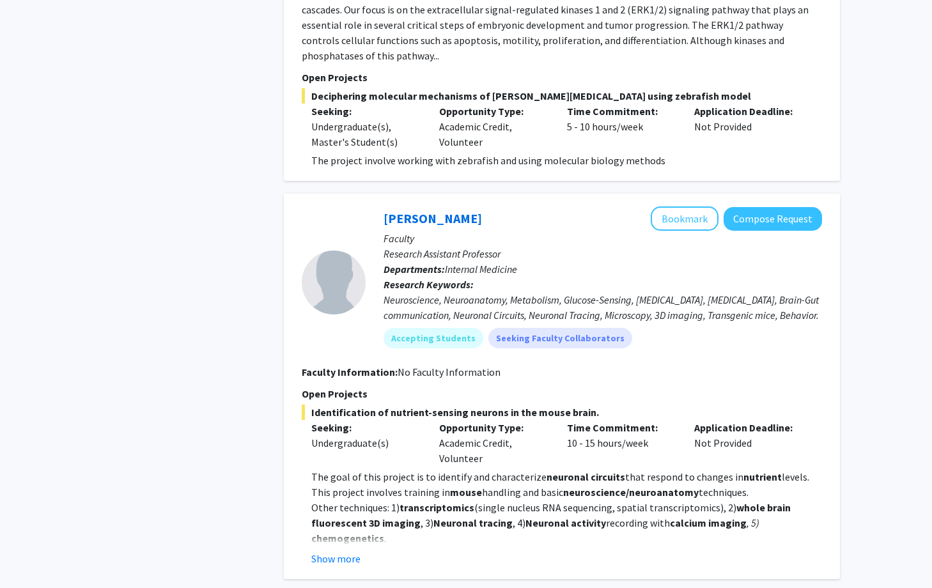
scroll to position [860, 0]
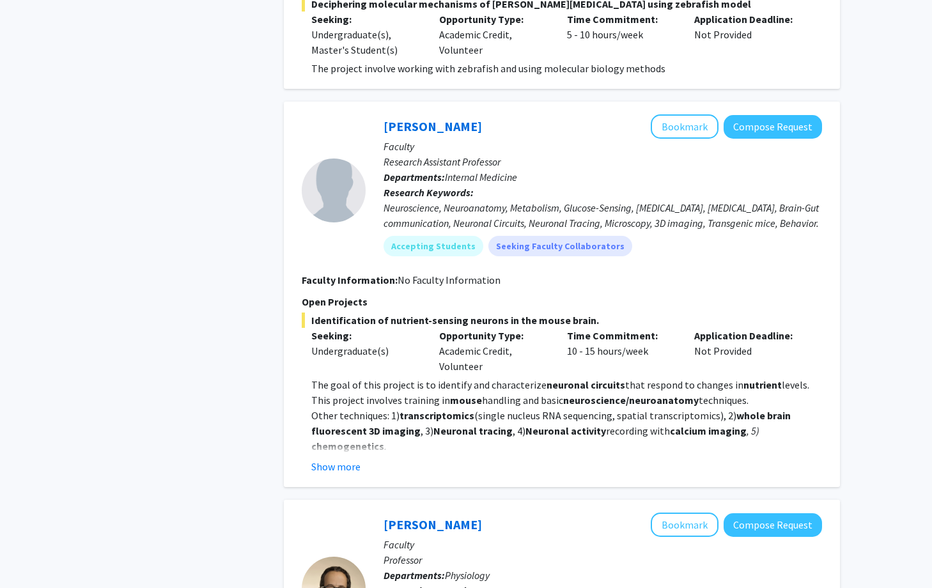
click at [353, 442] on fg-read-more "The goal of this project is to identify and characterize neuronal circuits that…" at bounding box center [562, 425] width 520 height 97
click at [344, 459] on button "Show more" at bounding box center [335, 466] width 49 height 15
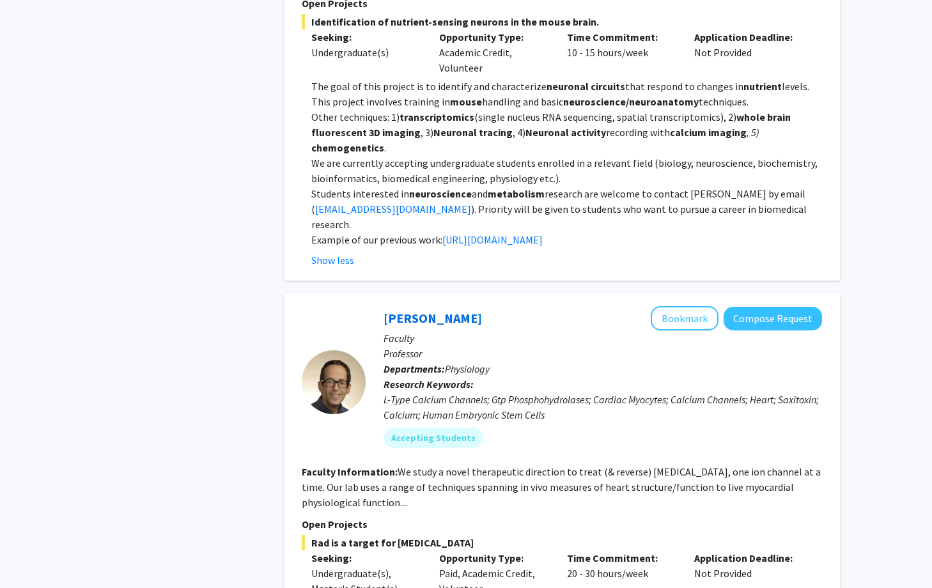
scroll to position [1389, 0]
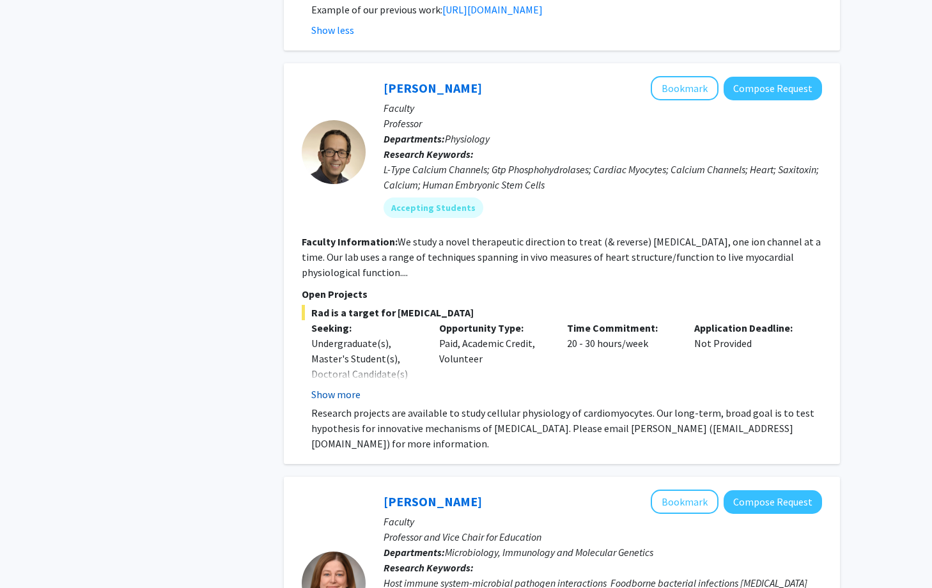
click at [337, 387] on button "Show more" at bounding box center [335, 394] width 49 height 15
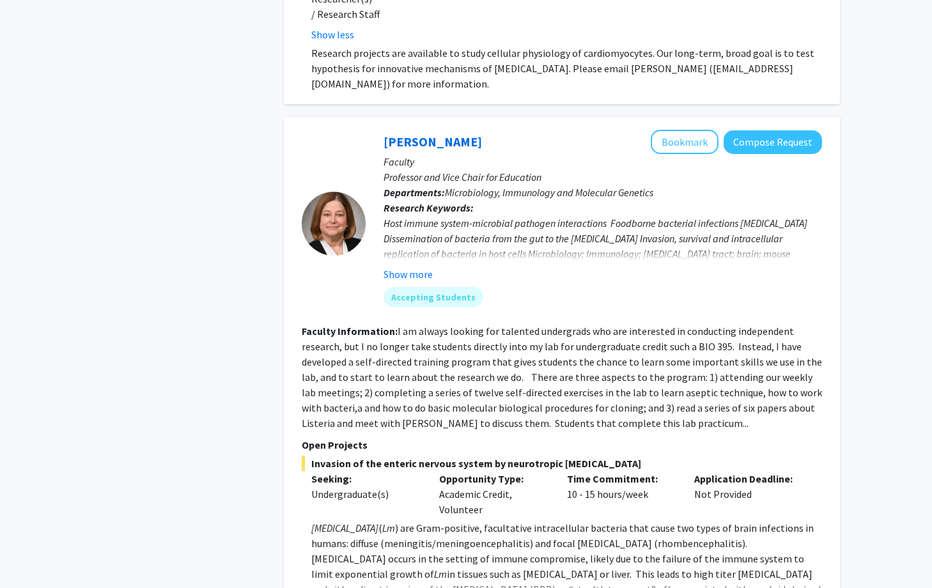
scroll to position [2033, 0]
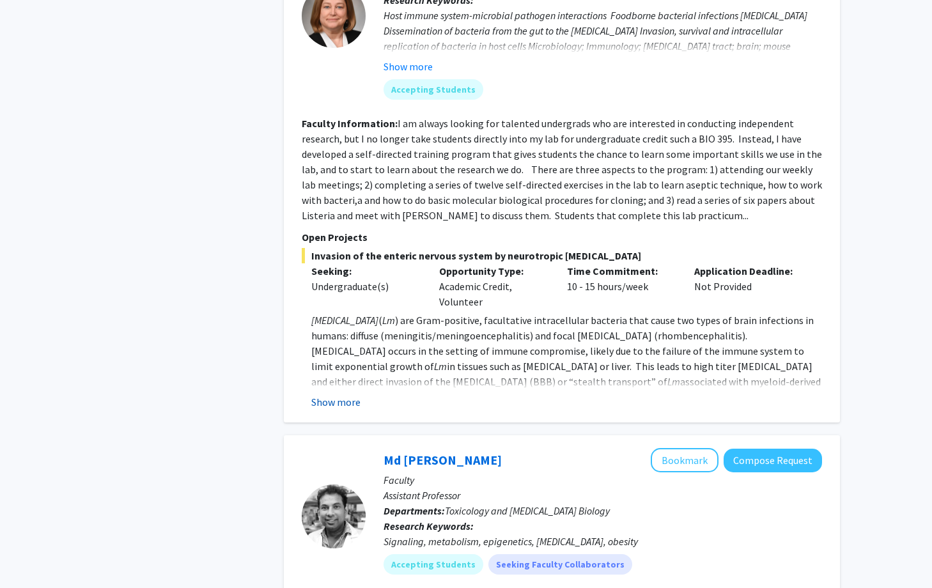
click at [348, 394] on button "Show more" at bounding box center [335, 401] width 49 height 15
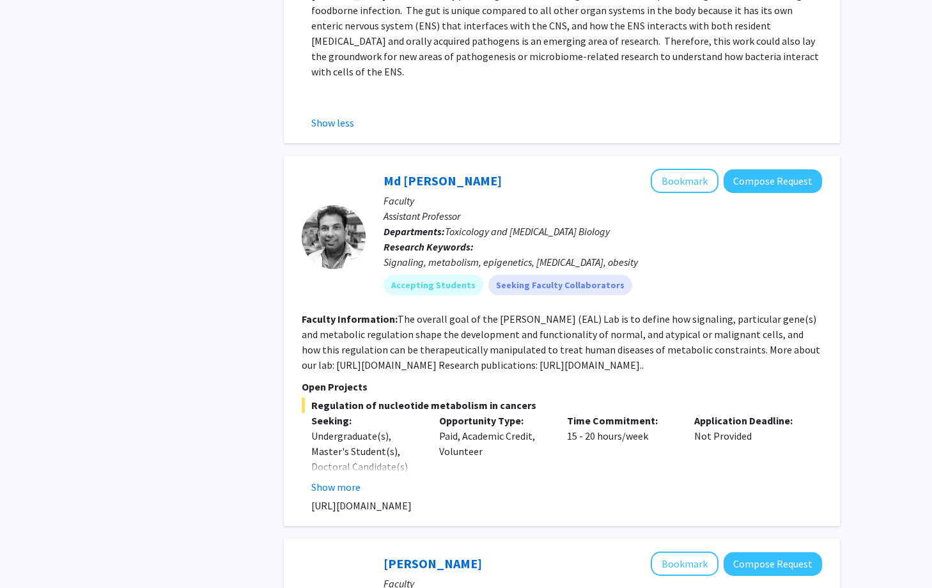
scroll to position [2817, 0]
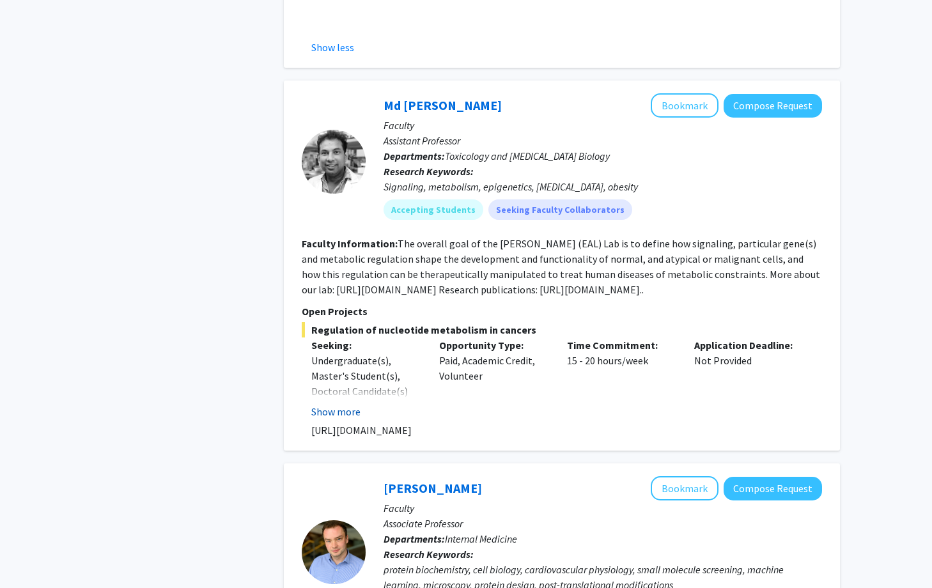
click at [333, 404] on button "Show more" at bounding box center [335, 411] width 49 height 15
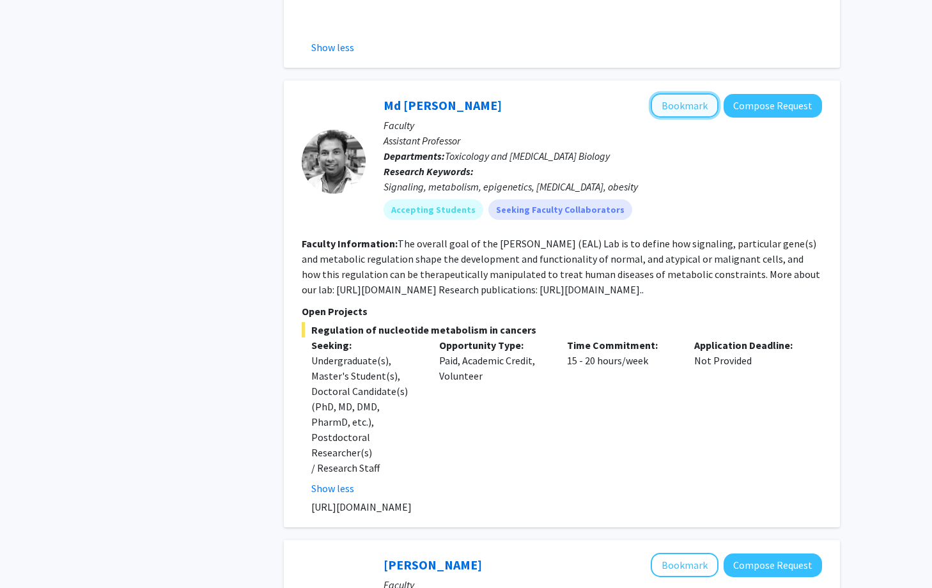
click at [687, 93] on button "Bookmark" at bounding box center [685, 105] width 68 height 24
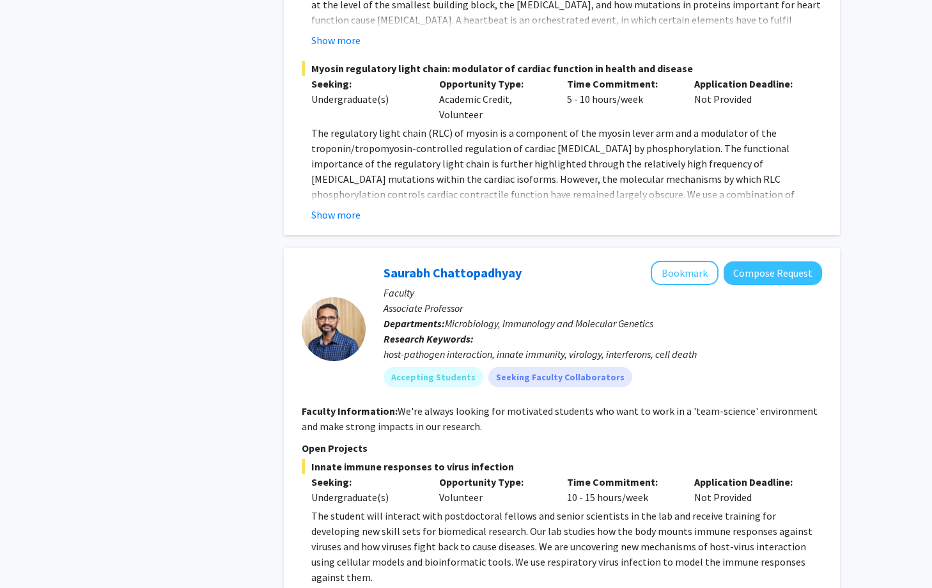
scroll to position [3939, 0]
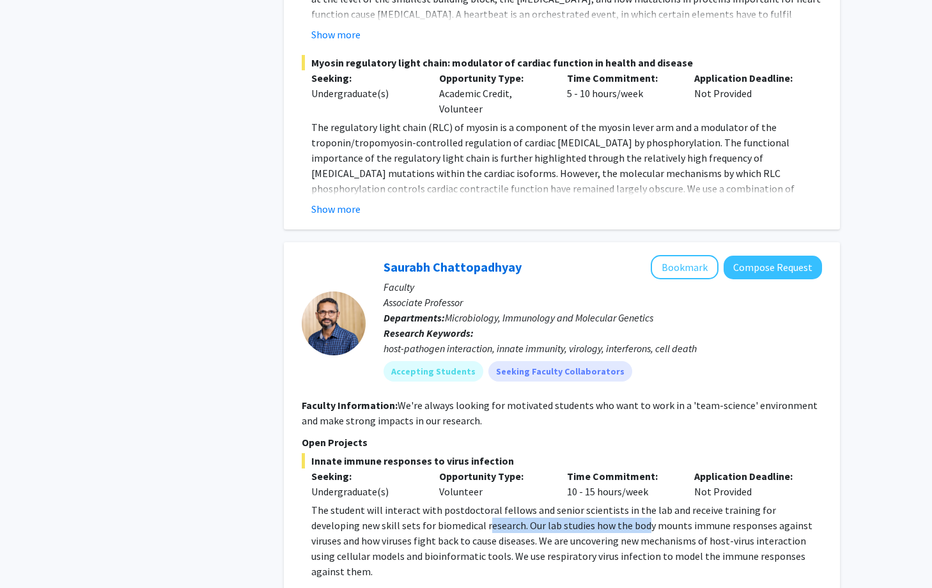
drag, startPoint x: 435, startPoint y: 417, endPoint x: 592, endPoint y: 417, distance: 157.2
click at [592, 502] on p "The student will interact with postdoctoral fellows and senior scientists in th…" at bounding box center [566, 540] width 511 height 77
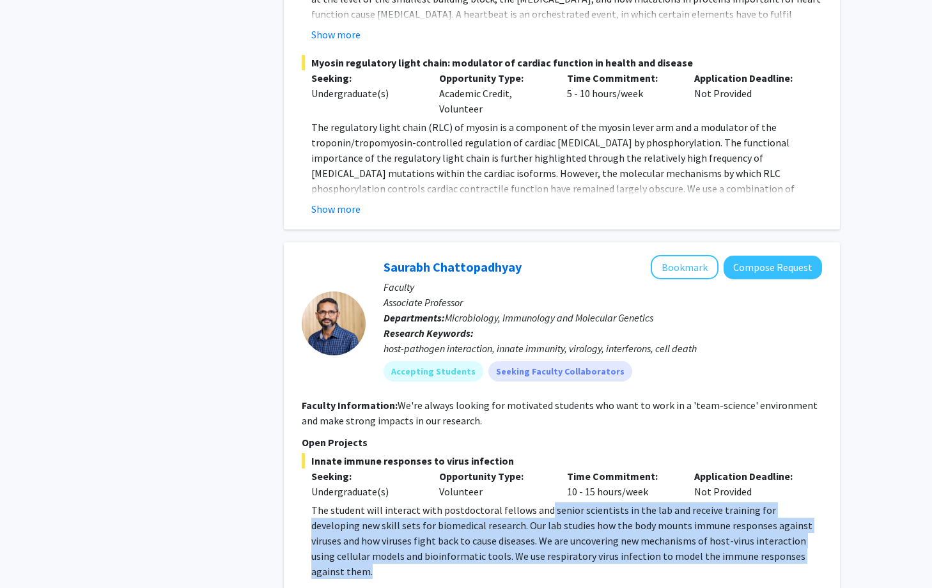
drag, startPoint x: 541, startPoint y: 408, endPoint x: 737, endPoint y: 458, distance: 203.2
click at [741, 459] on div "[PERSON_NAME] Bookmark Compose Request Faculty Associate Professor Departments:…" at bounding box center [562, 417] width 556 height 350
click at [737, 458] on div "[PERSON_NAME] Bookmark Compose Request Faculty Associate Professor Departments:…" at bounding box center [562, 417] width 556 height 350
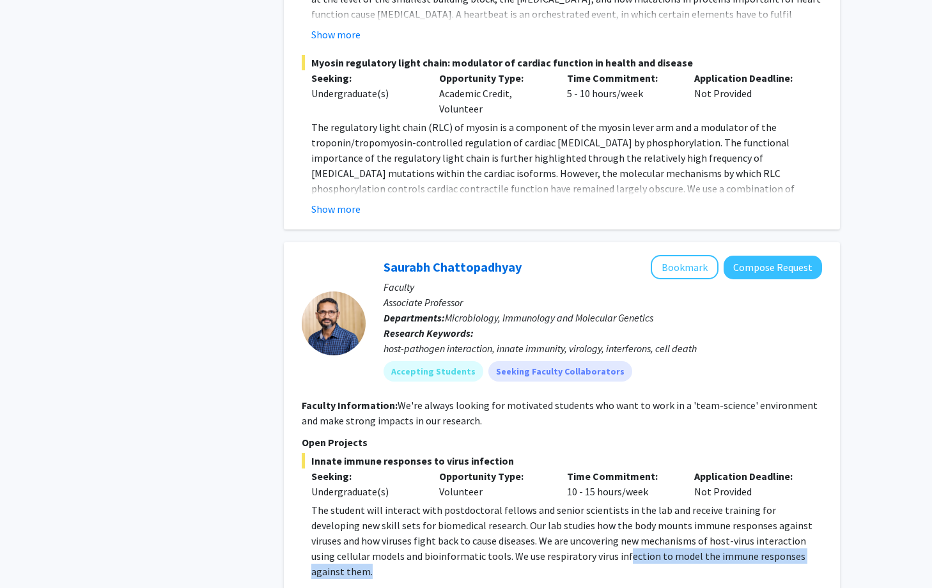
drag, startPoint x: 784, startPoint y: 452, endPoint x: 530, endPoint y: 442, distance: 253.3
click at [530, 502] on p "The student will interact with postdoctoral fellows and senior scientists in th…" at bounding box center [566, 540] width 511 height 77
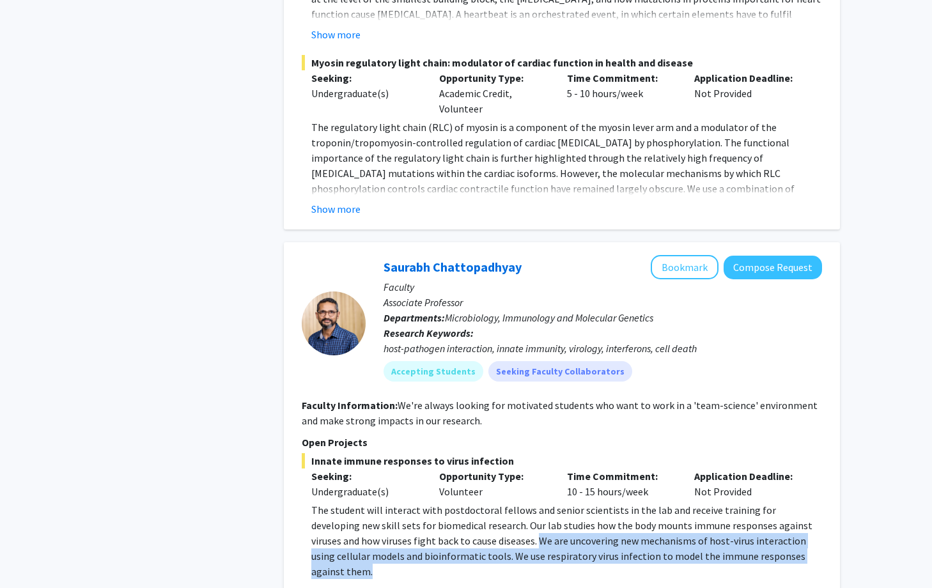
drag, startPoint x: 465, startPoint y: 436, endPoint x: 825, endPoint y: 444, distance: 359.9
click at [825, 444] on div "[PERSON_NAME] Bookmark Compose Request Faculty Associate Professor Departments:…" at bounding box center [562, 417] width 556 height 350
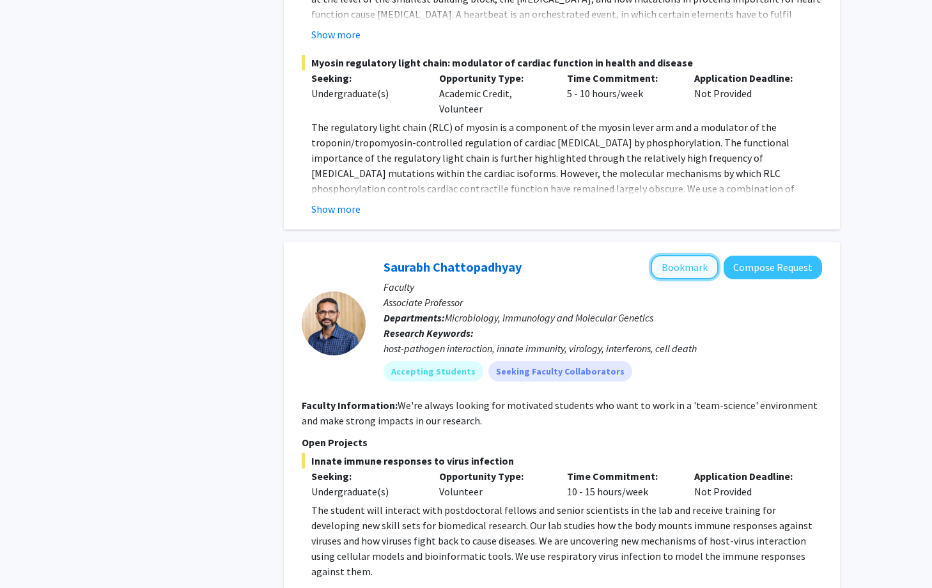
click at [691, 255] on button "Bookmark" at bounding box center [685, 267] width 68 height 24
